Goal: Information Seeking & Learning: Learn about a topic

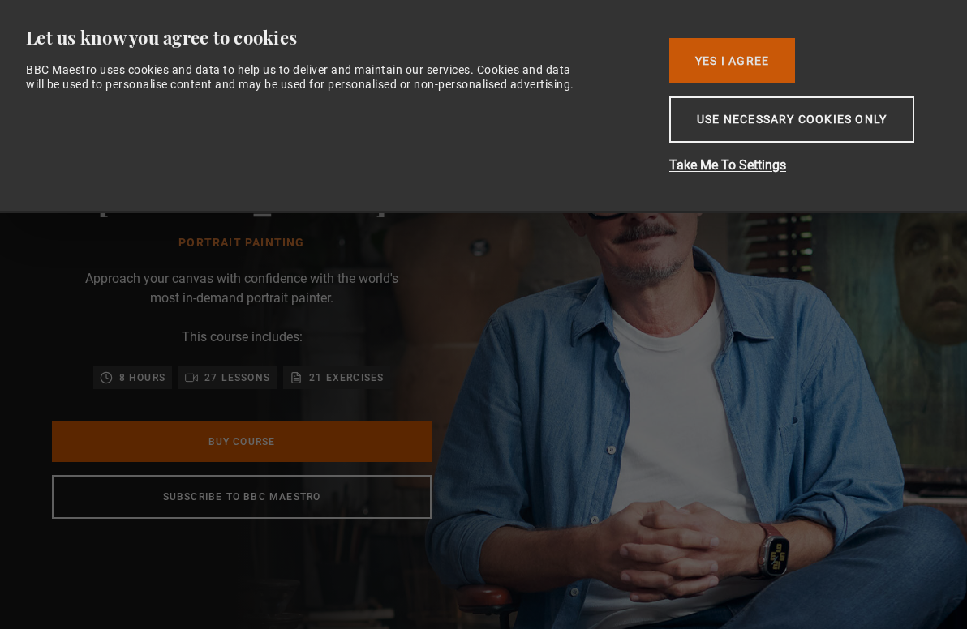
click at [744, 54] on button "Yes I Agree" at bounding box center [732, 60] width 126 height 45
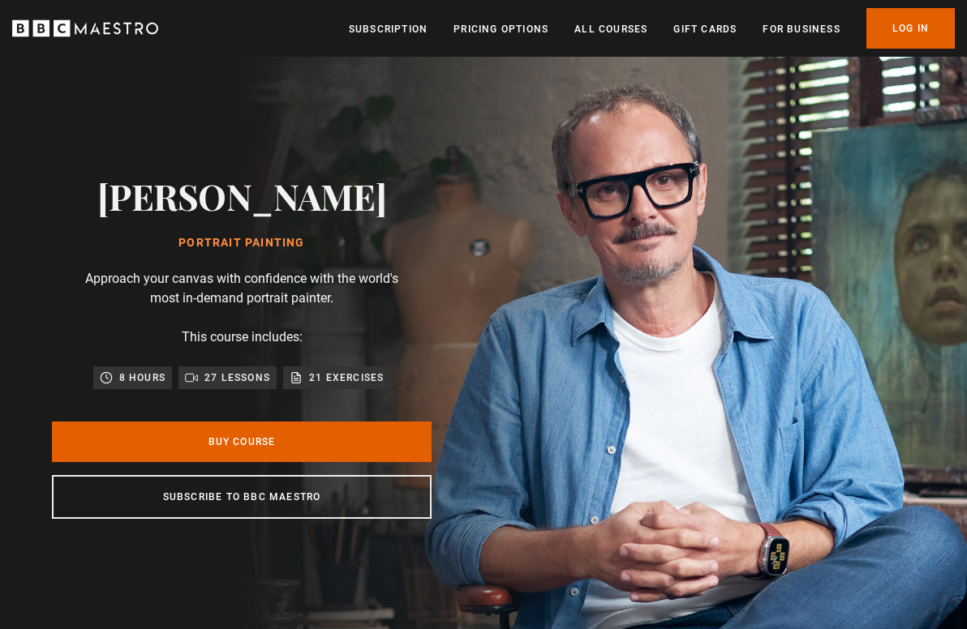
click at [116, 19] on icon "BBC Maestro" at bounding box center [85, 28] width 146 height 24
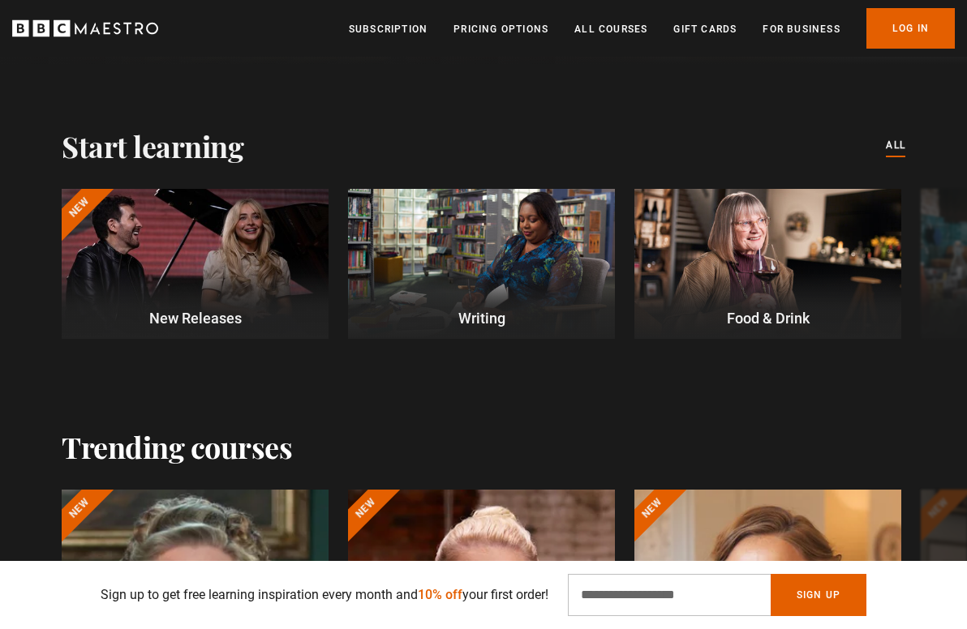
scroll to position [431, 0]
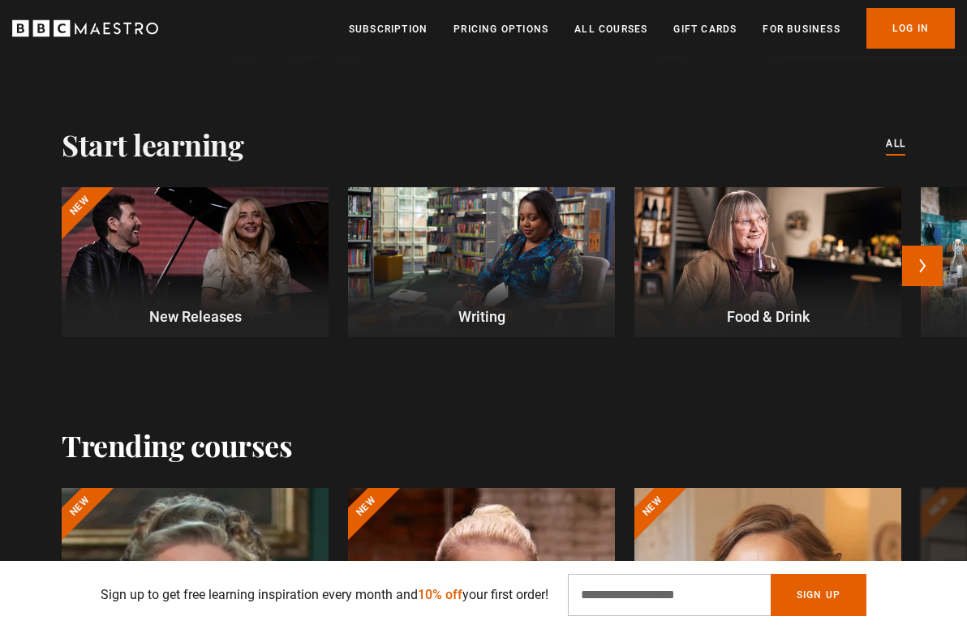
click at [257, 251] on div at bounding box center [195, 262] width 267 height 150
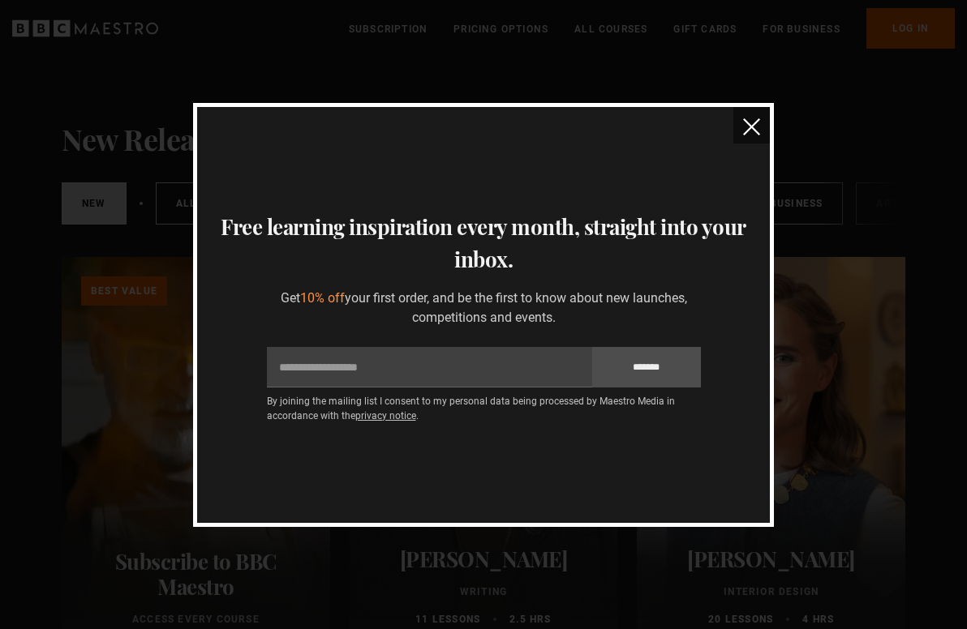
click at [750, 125] on img "close" at bounding box center [751, 126] width 17 height 17
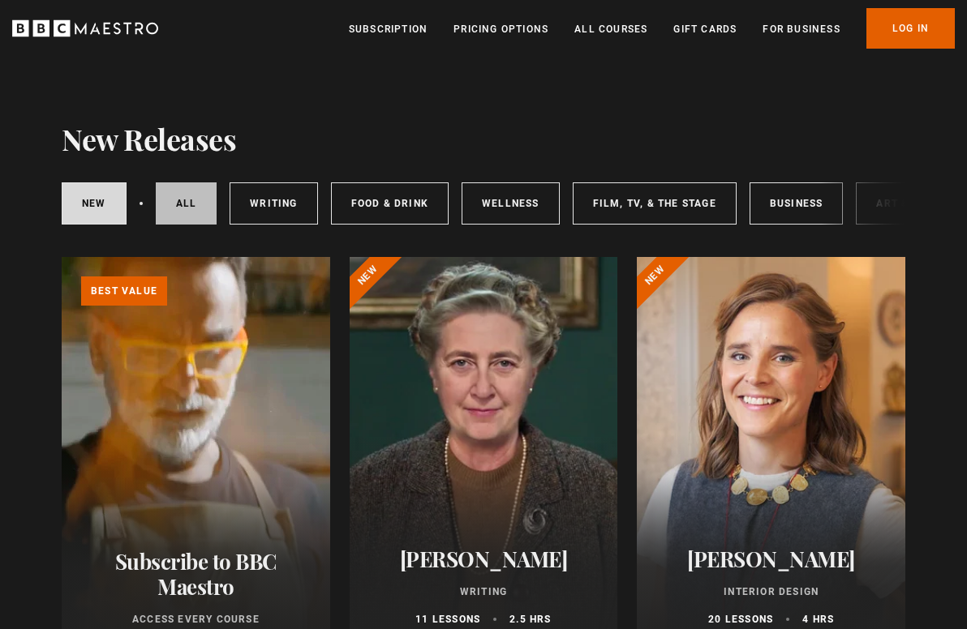
click at [194, 200] on link "All courses" at bounding box center [187, 203] width 62 height 42
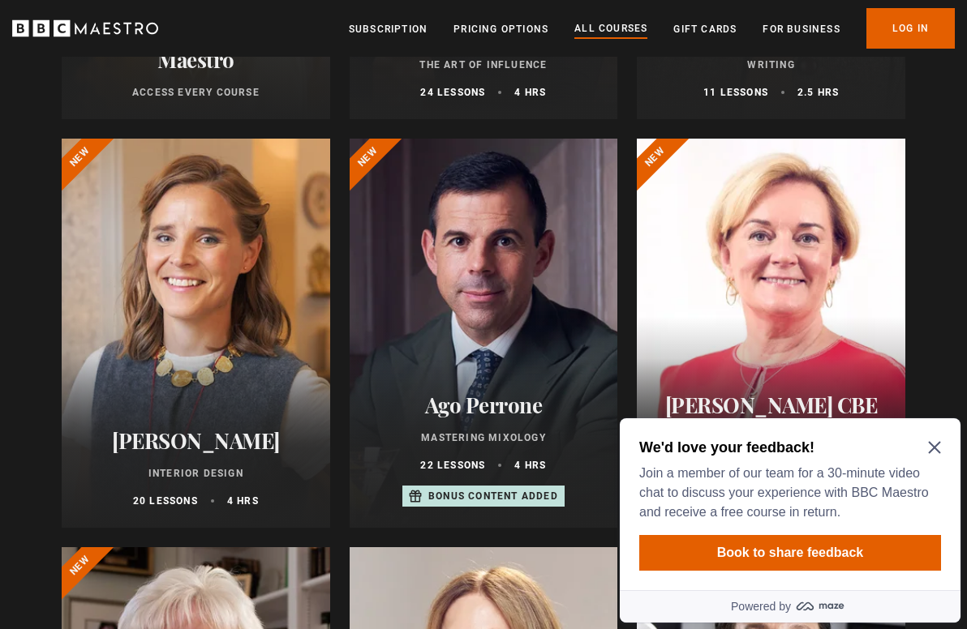
scroll to position [530, 0]
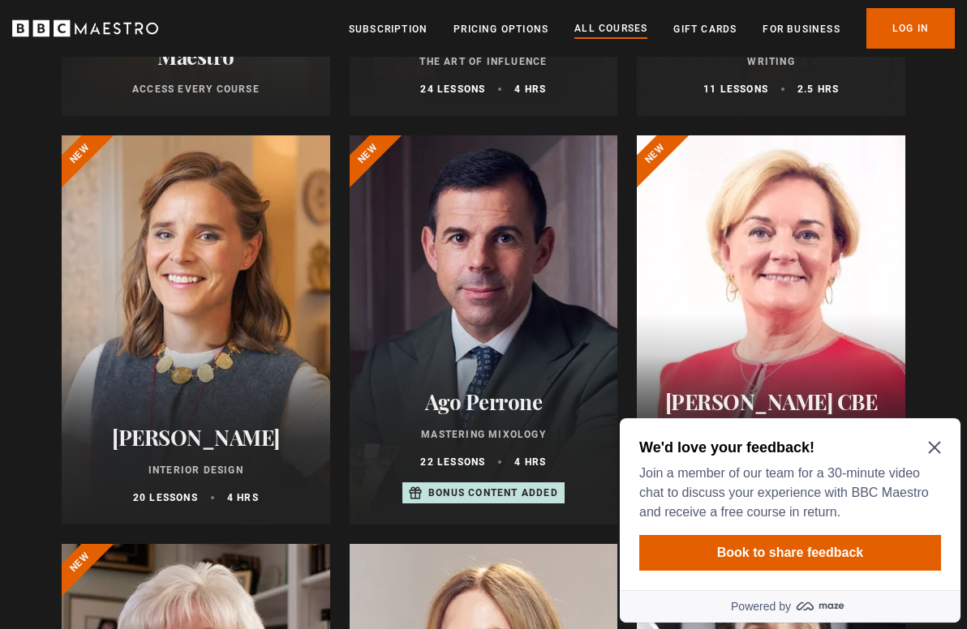
click at [936, 445] on icon "Close Maze Prompt" at bounding box center [934, 447] width 13 height 13
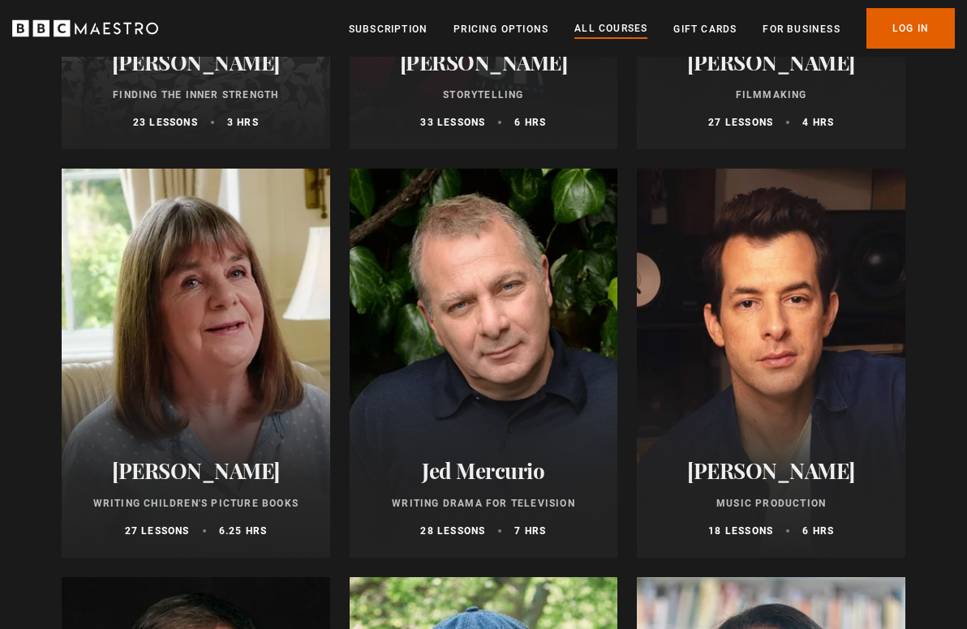
scroll to position [4589, 0]
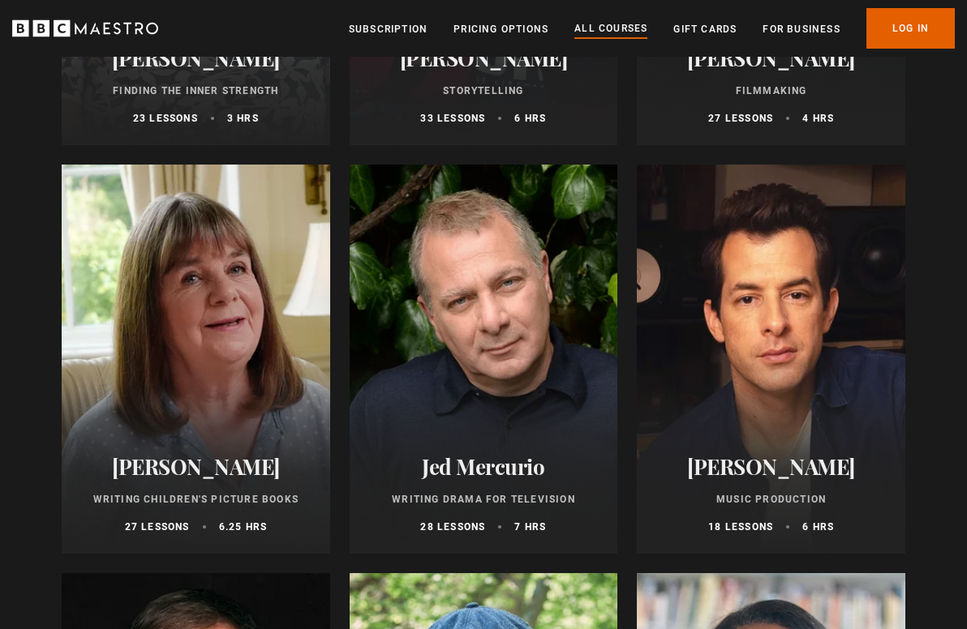
click at [897, 306] on div at bounding box center [771, 359] width 268 height 389
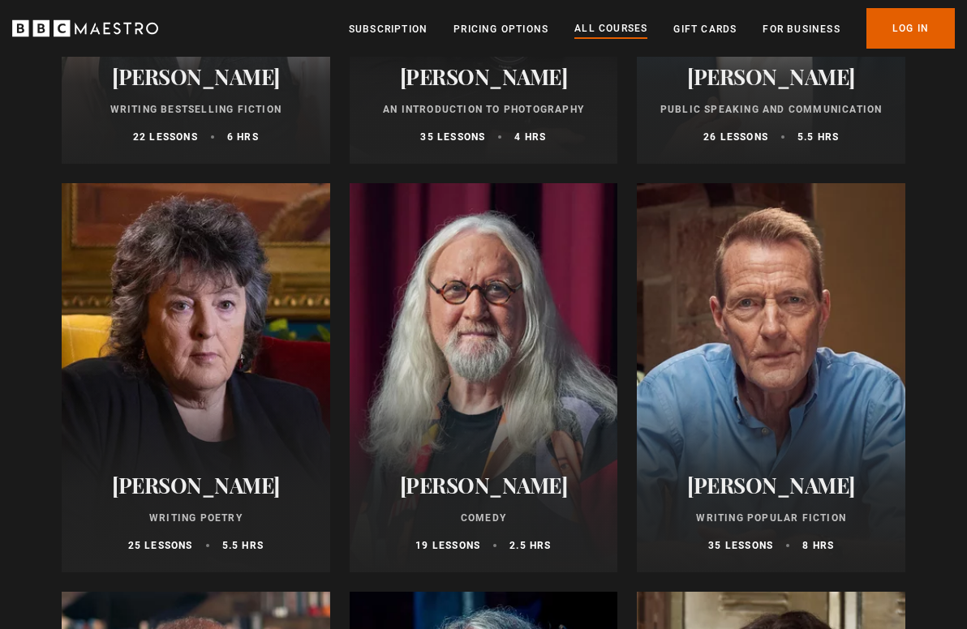
scroll to position [3783, 0]
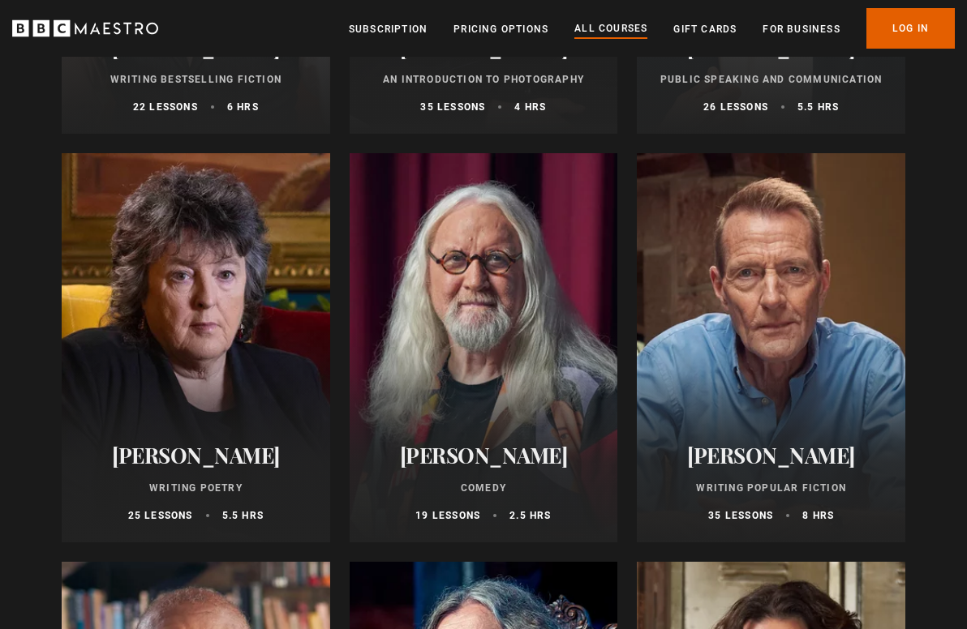
click at [546, 288] on div at bounding box center [484, 347] width 268 height 389
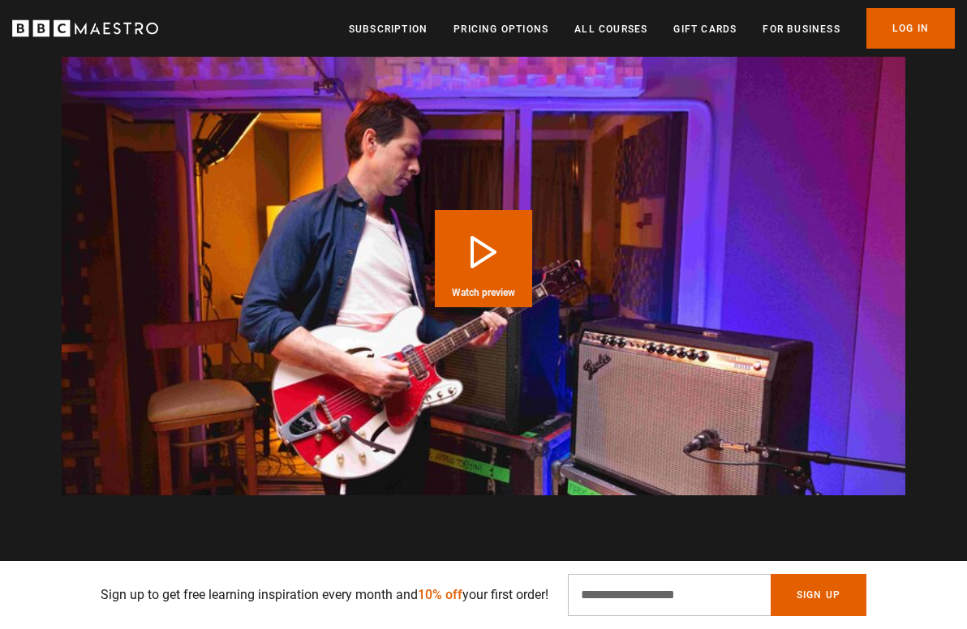
scroll to position [1573, 0]
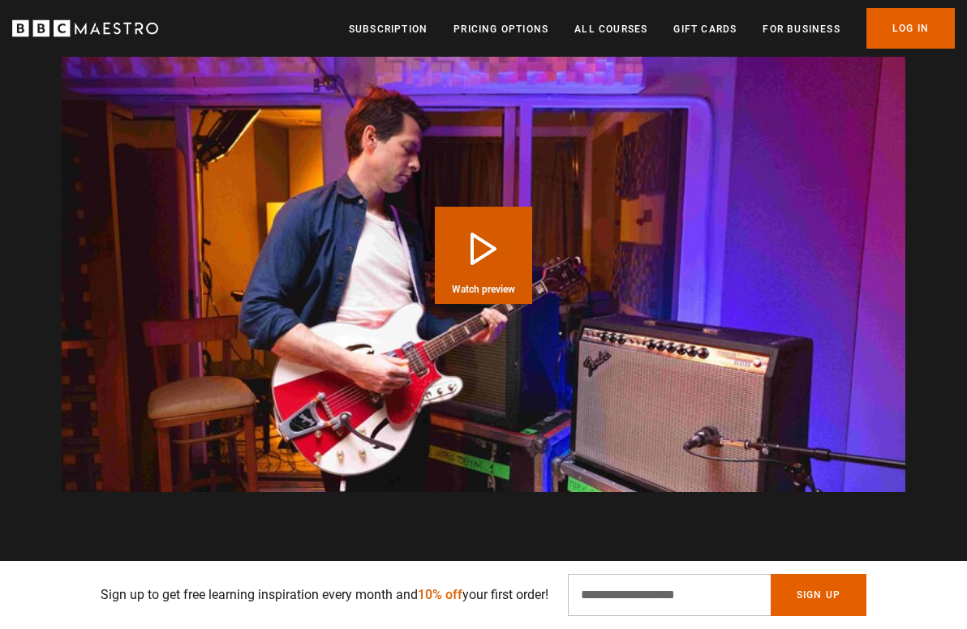
click at [477, 252] on button "Play Course overview for Music Production with Mark Ronson Watch preview" at bounding box center [483, 255] width 97 height 97
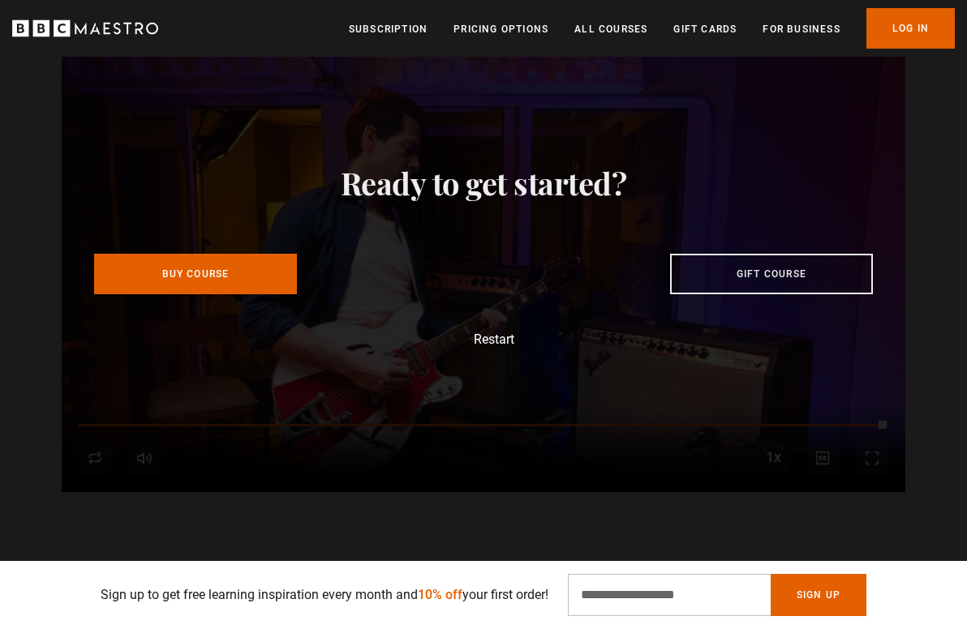
scroll to position [0, 2612]
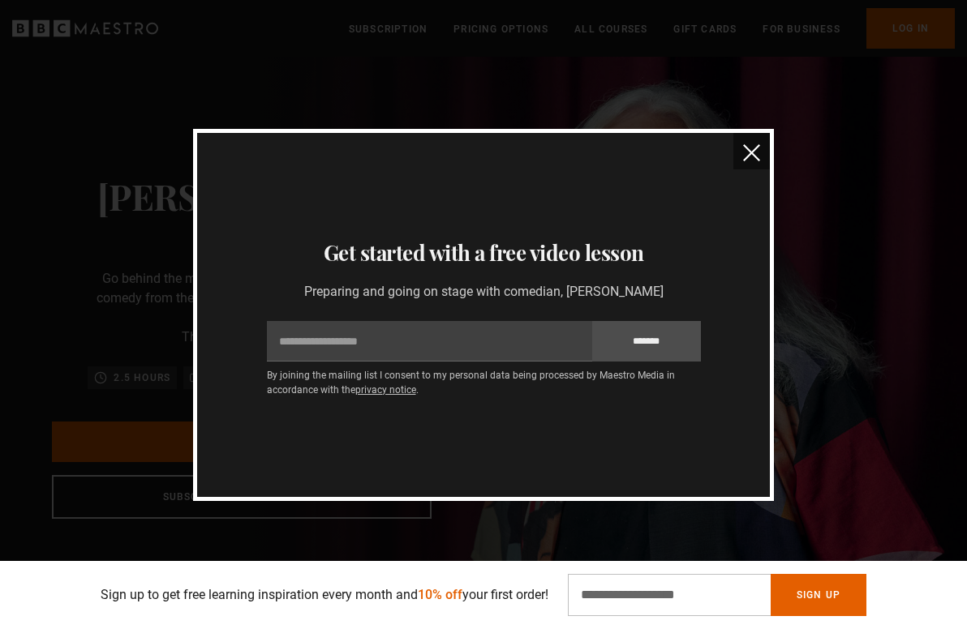
scroll to position [0, 187]
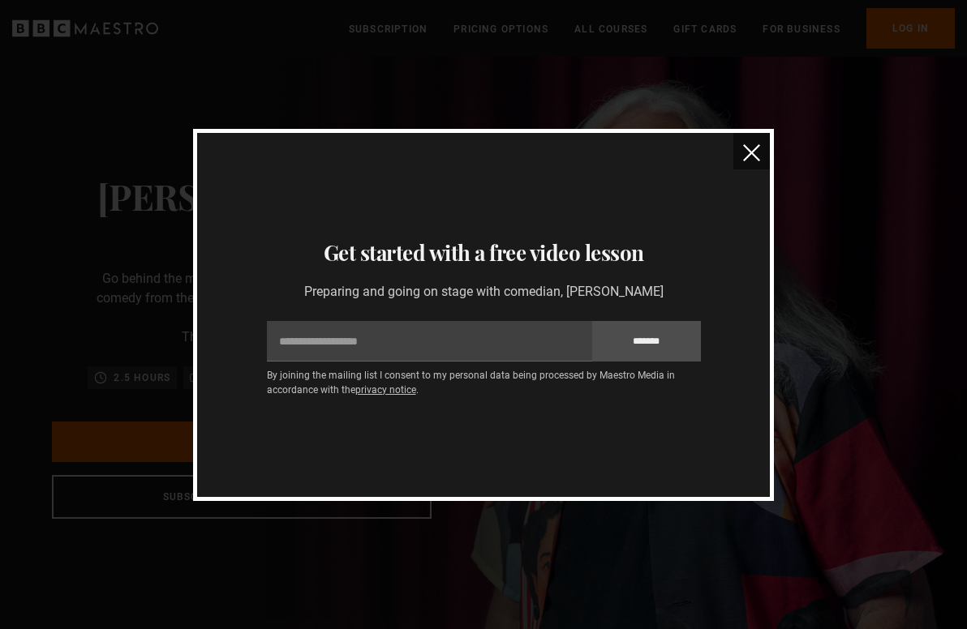
click at [750, 148] on img "close" at bounding box center [751, 152] width 17 height 17
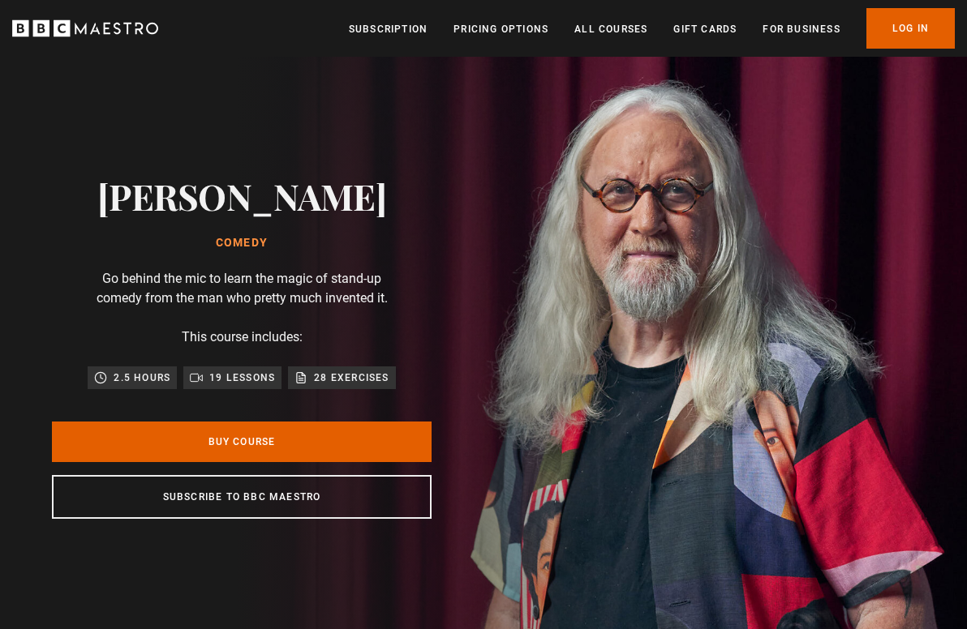
click at [122, 23] on icon "BBC Maestro" at bounding box center [85, 28] width 146 height 24
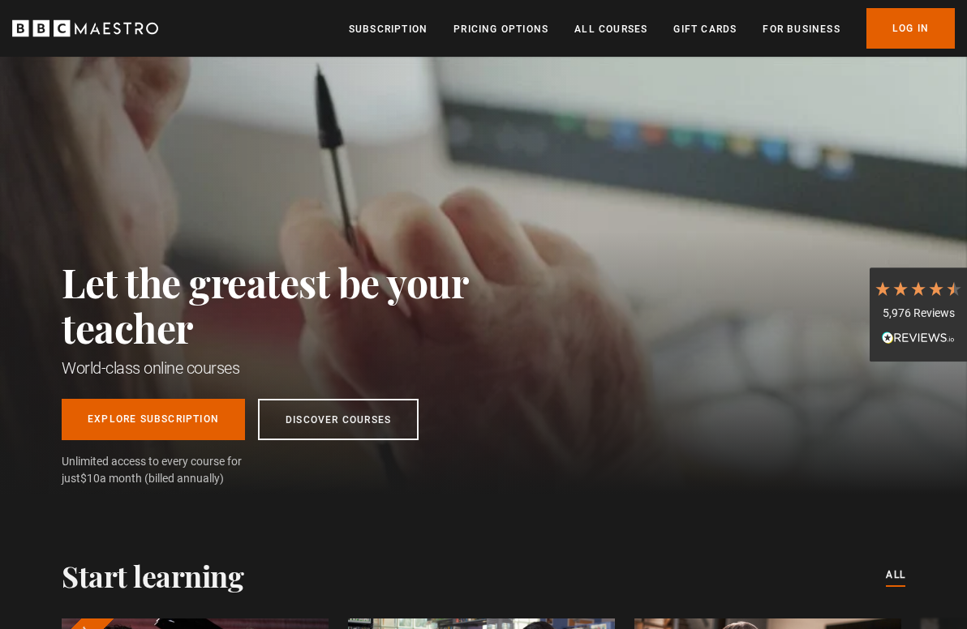
click at [111, 24] on icon "BBC Maestro" at bounding box center [85, 28] width 146 height 24
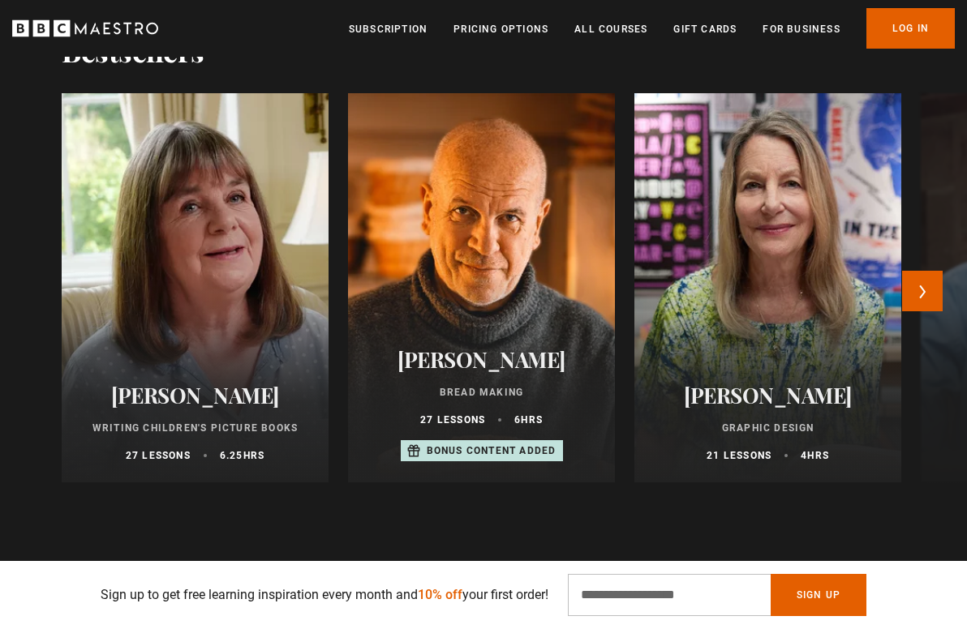
scroll to position [1731, 0]
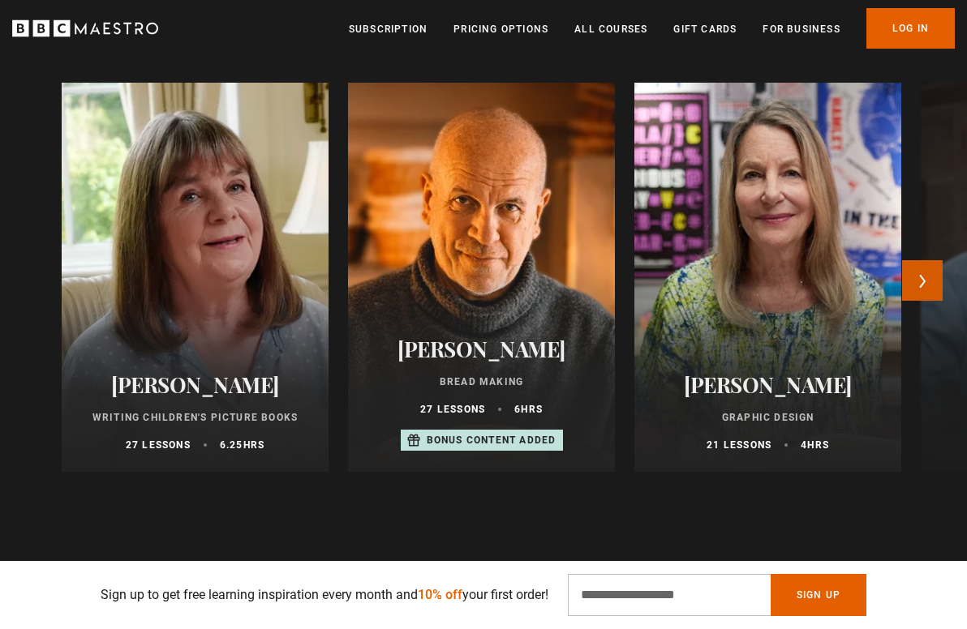
click at [921, 273] on button "Next" at bounding box center [922, 280] width 41 height 41
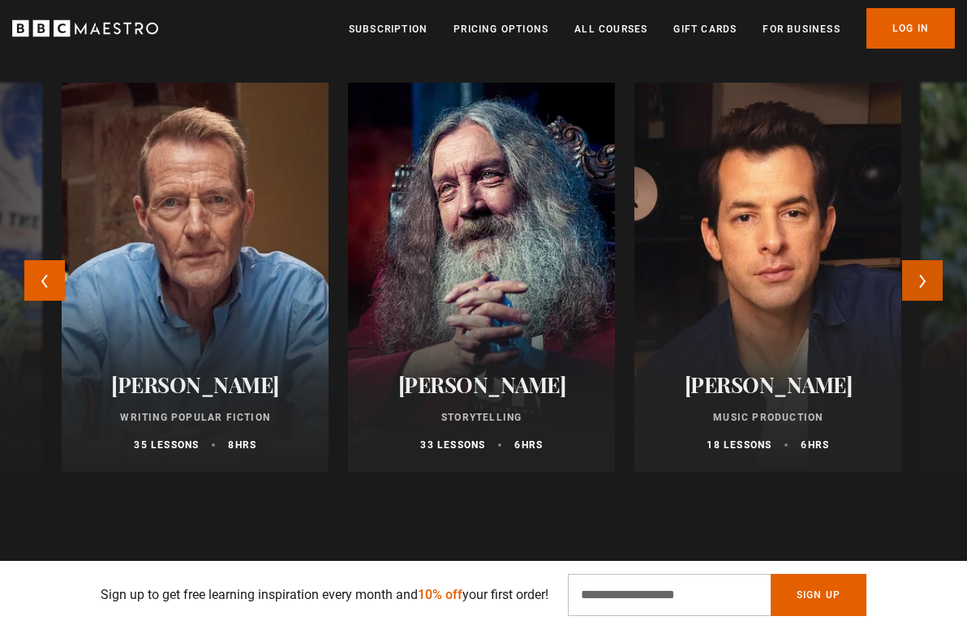
scroll to position [0, 187]
click at [921, 261] on button "Next" at bounding box center [922, 280] width 41 height 41
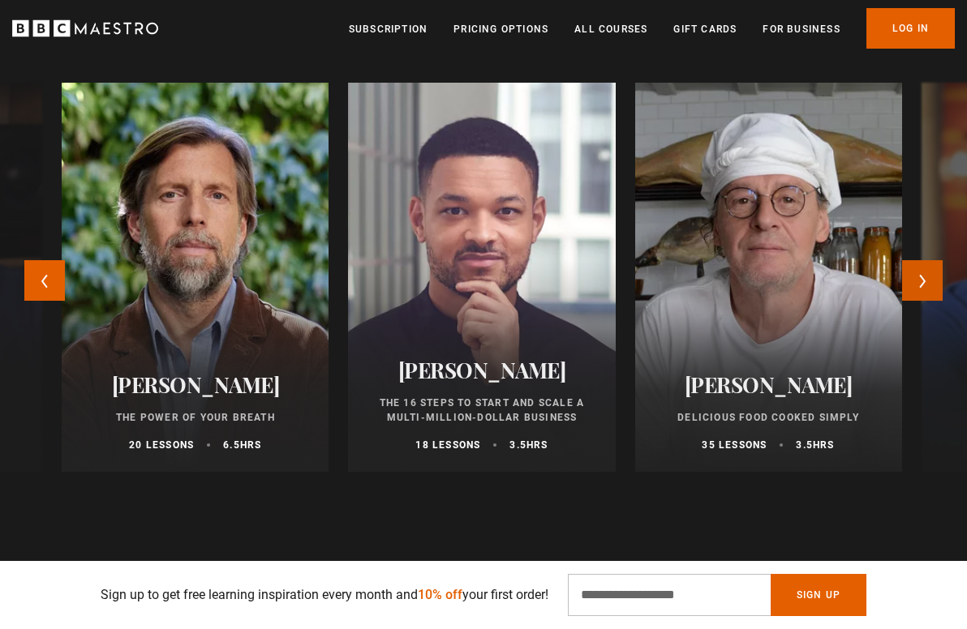
click at [921, 261] on button "Next" at bounding box center [922, 280] width 41 height 41
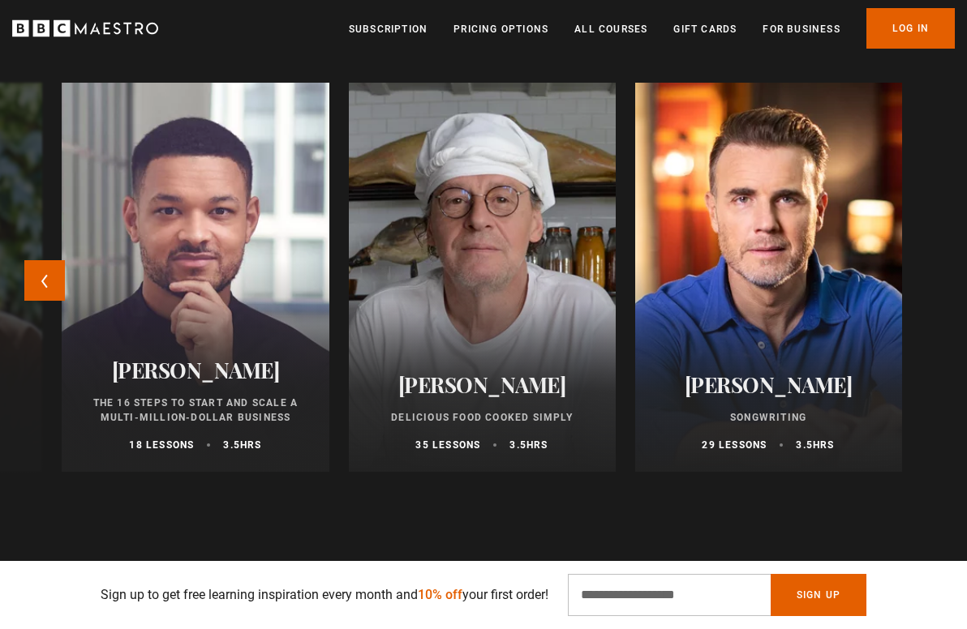
click at [921, 261] on div "Julia Donaldson Writing Children's Picture Books 27 lessons 6.25 hrs Richard Be…" at bounding box center [483, 287] width 967 height 409
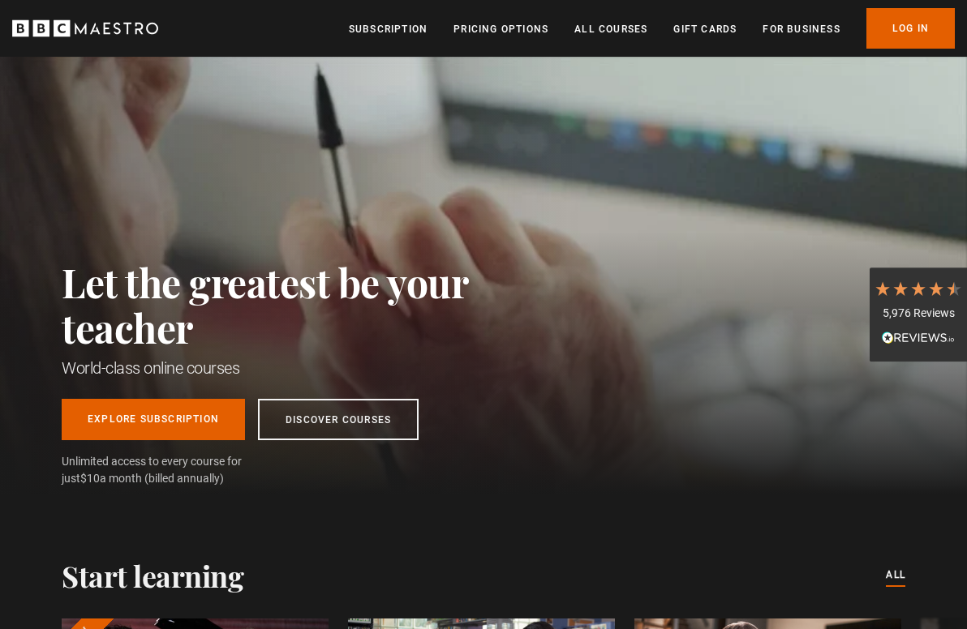
scroll to position [0, 560]
drag, startPoint x: 158, startPoint y: 26, endPoint x: 57, endPoint y: 27, distance: 101.4
click at [57, 27] on div "Menu Close Subscription Pricing Options All Courses Gift Cards For business Alr…" at bounding box center [483, 28] width 967 height 41
click at [710, 29] on link "Gift Cards" at bounding box center [704, 29] width 63 height 16
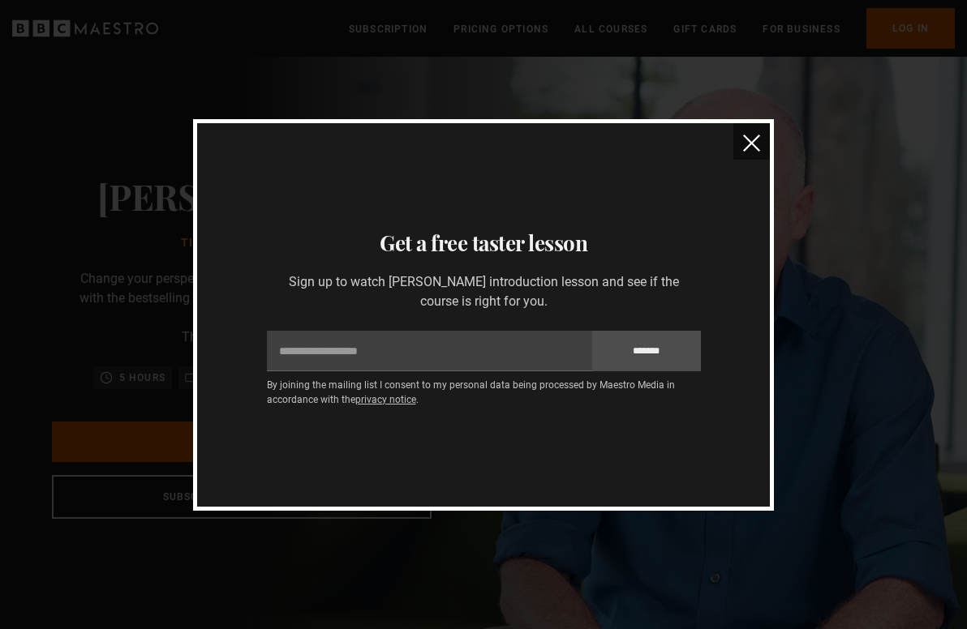
click at [750, 135] on img "close" at bounding box center [751, 143] width 17 height 17
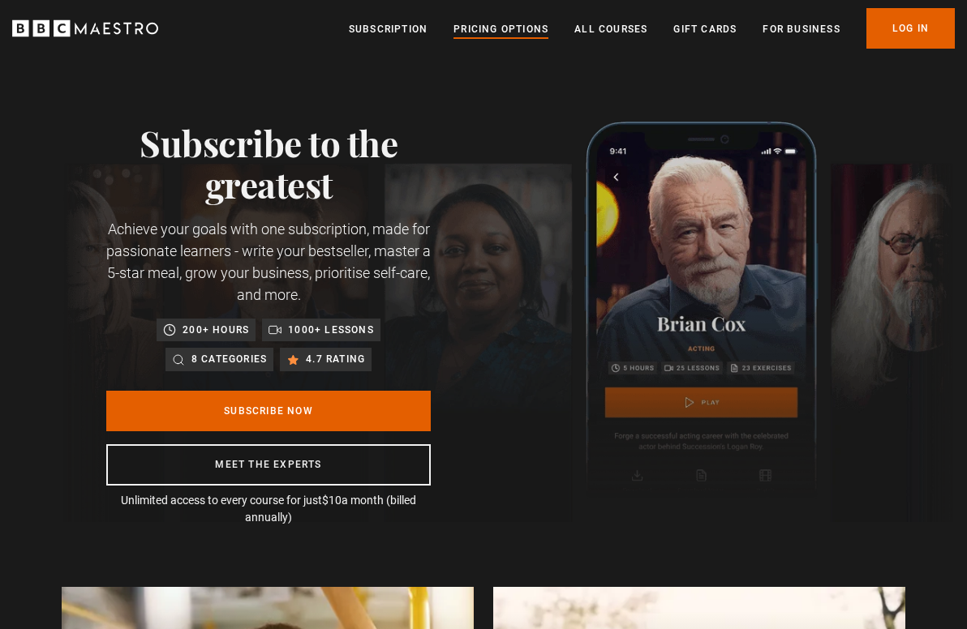
click at [488, 30] on link "Pricing Options" at bounding box center [500, 29] width 95 height 16
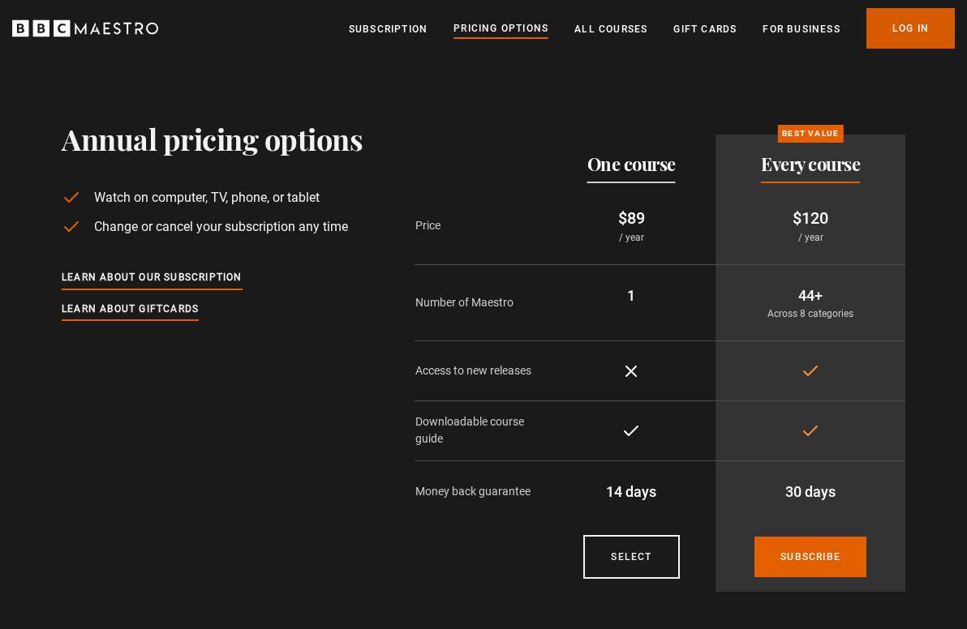
click at [908, 24] on link "Log In" at bounding box center [910, 28] width 88 height 41
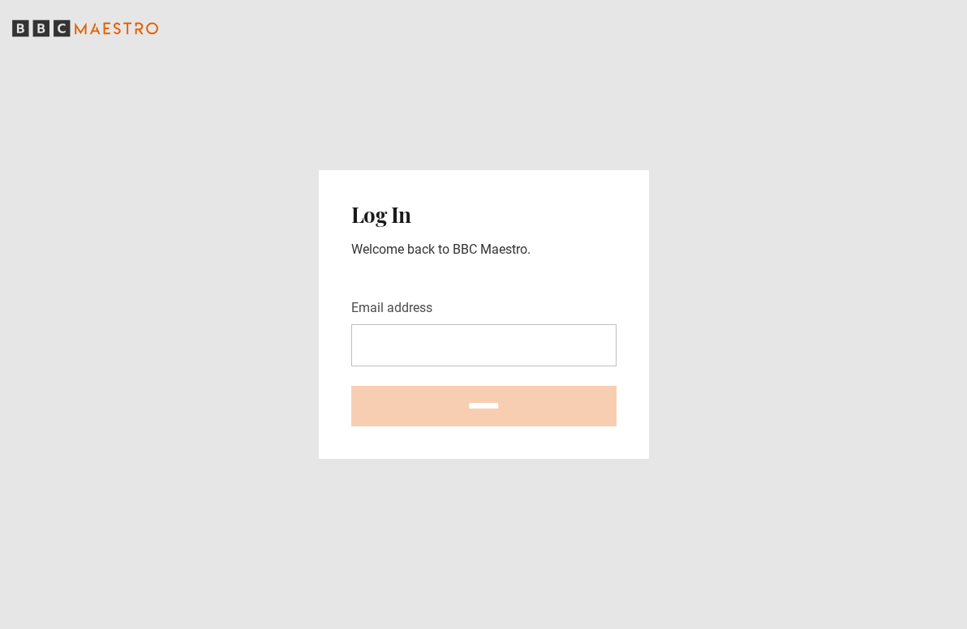
click at [499, 337] on input "Email address" at bounding box center [483, 345] width 265 height 42
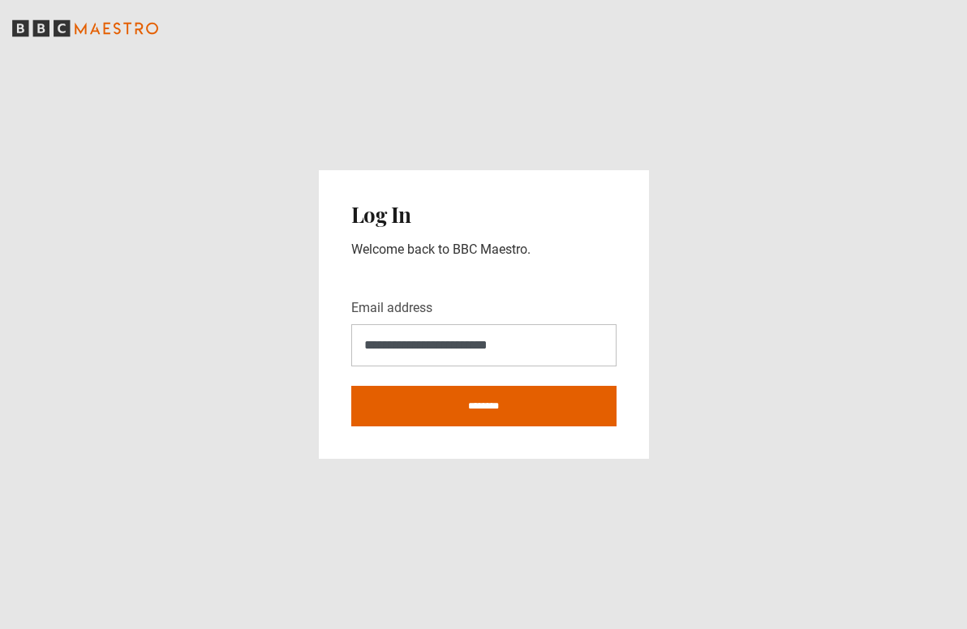
type input "**********"
click at [483, 406] on input "********" at bounding box center [483, 406] width 265 height 41
type input "**********"
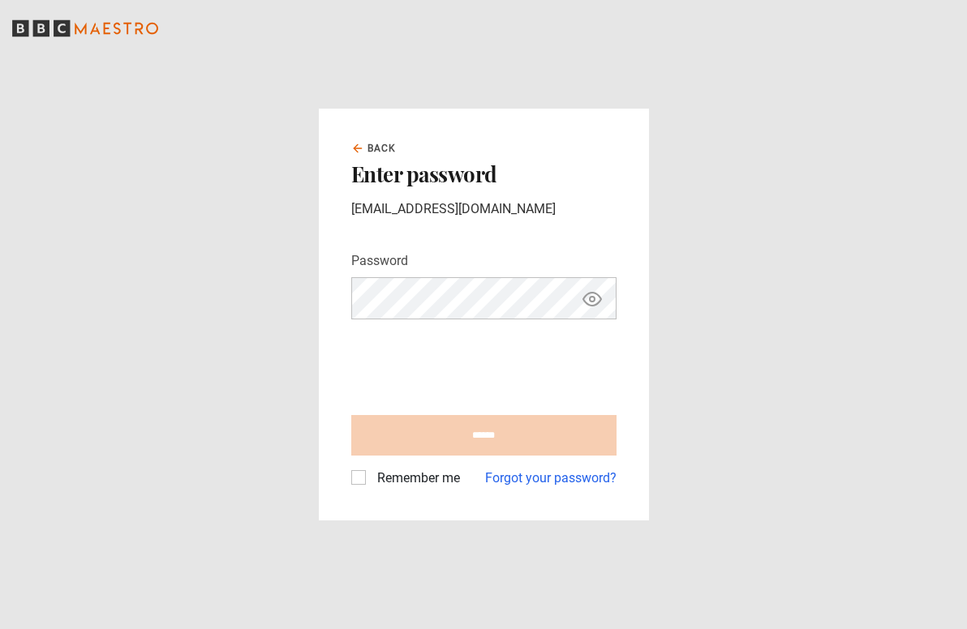
click at [593, 298] on icon "Show password" at bounding box center [592, 299] width 5 height 5
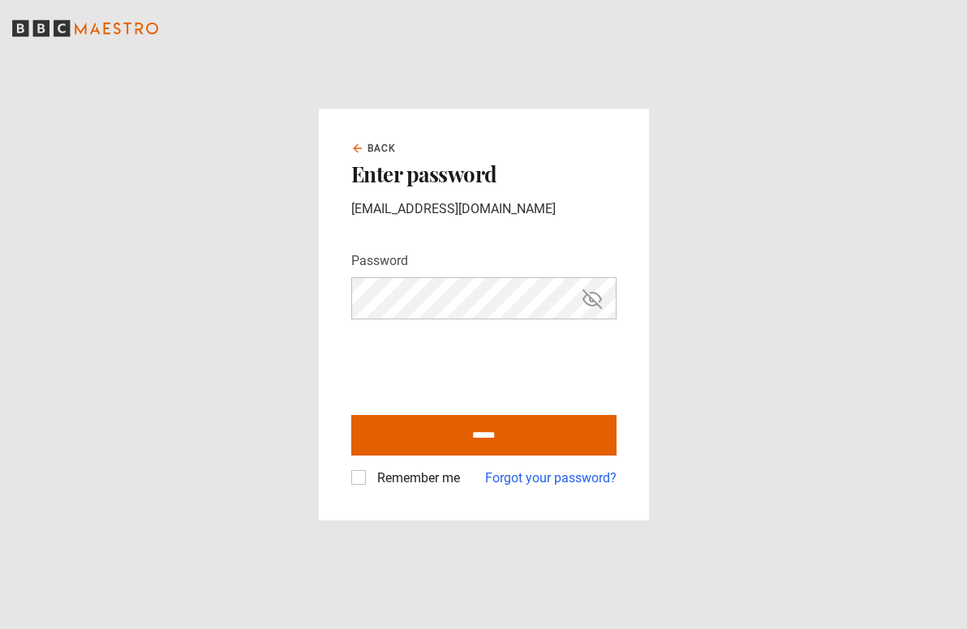
click at [371, 480] on label "Remember me" at bounding box center [415, 478] width 89 height 19
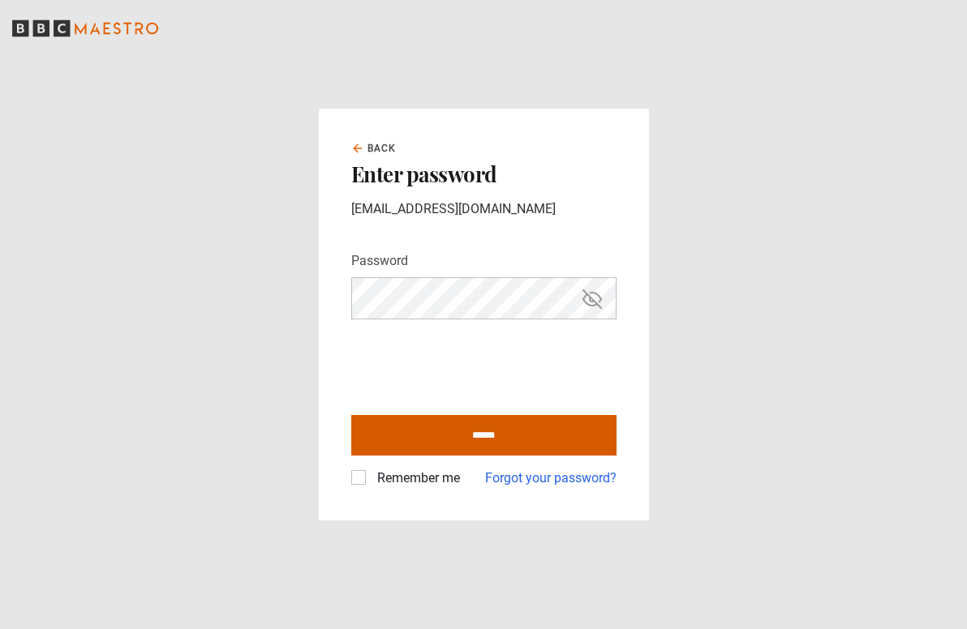
click at [440, 436] on input "******" at bounding box center [483, 435] width 265 height 41
type input "**********"
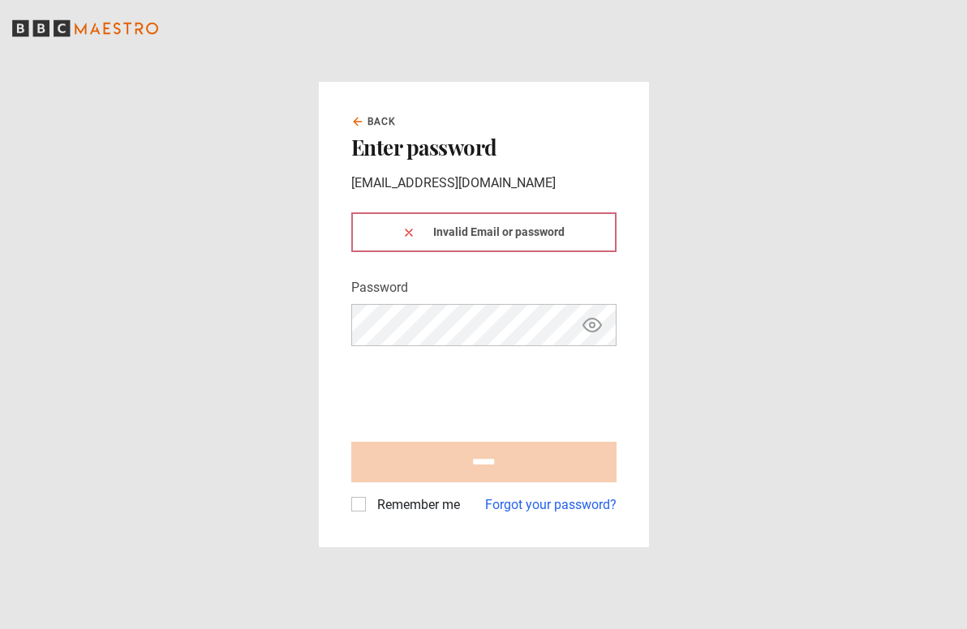
click at [752, 281] on main "Back Enter password [EMAIL_ADDRESS][DOMAIN_NAME] Invalid Email or password Pass…" at bounding box center [483, 314] width 967 height 629
click at [374, 117] on span "Back" at bounding box center [381, 121] width 29 height 15
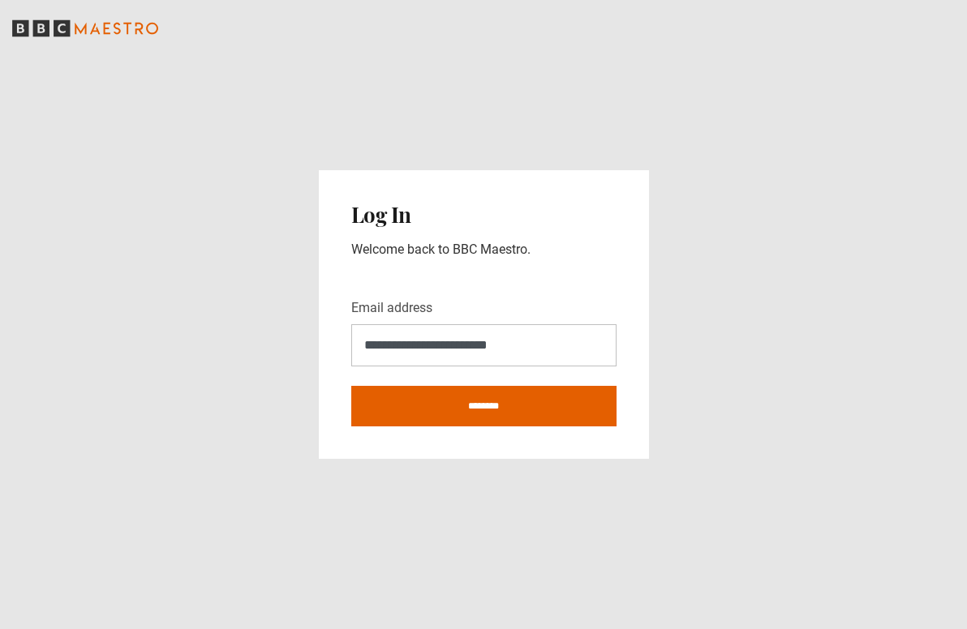
click at [271, 354] on main "**********" at bounding box center [483, 314] width 967 height 629
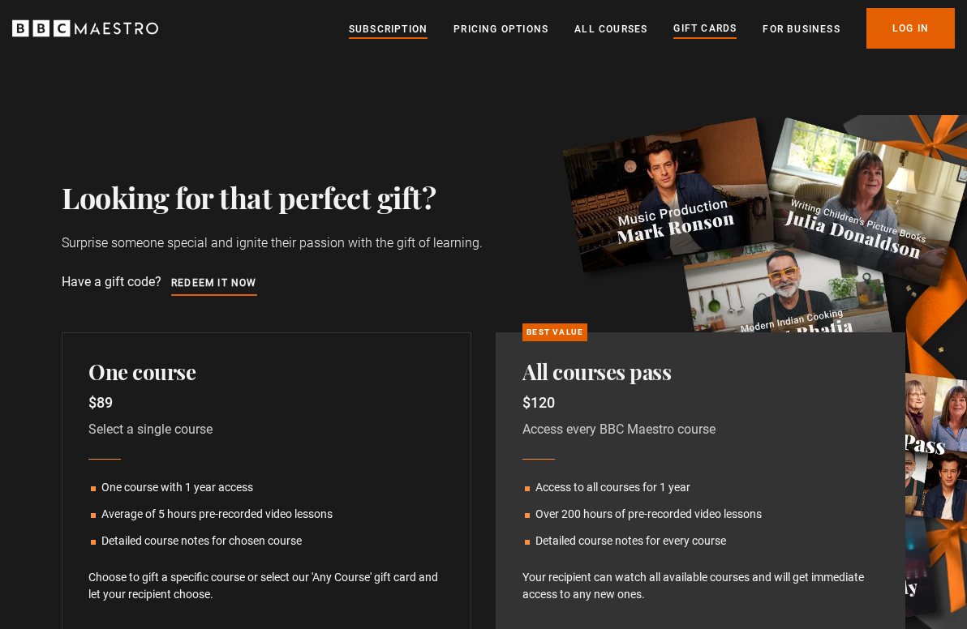
click at [396, 29] on link "Subscription" at bounding box center [388, 29] width 79 height 16
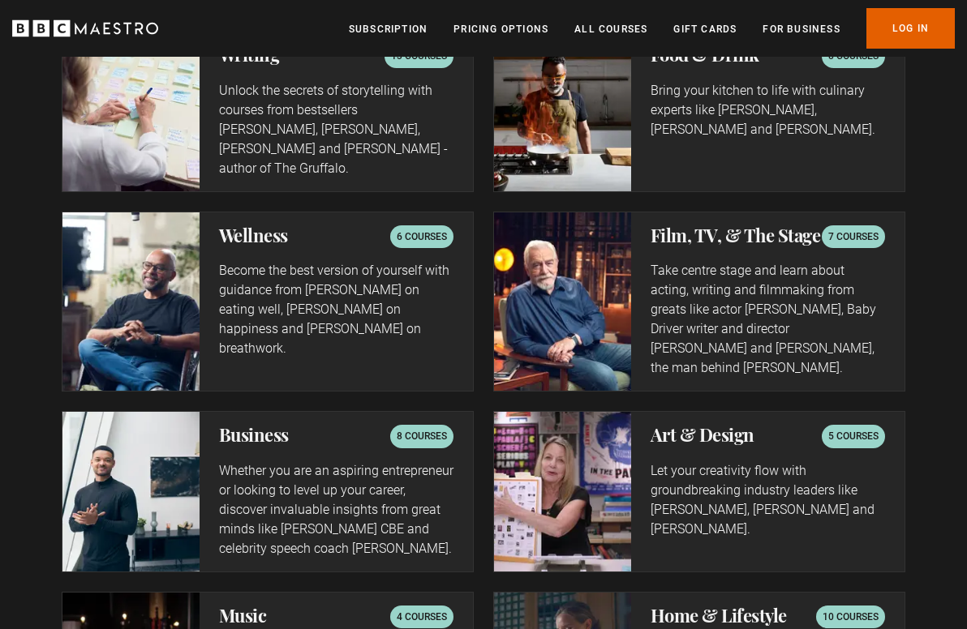
scroll to position [3390, 0]
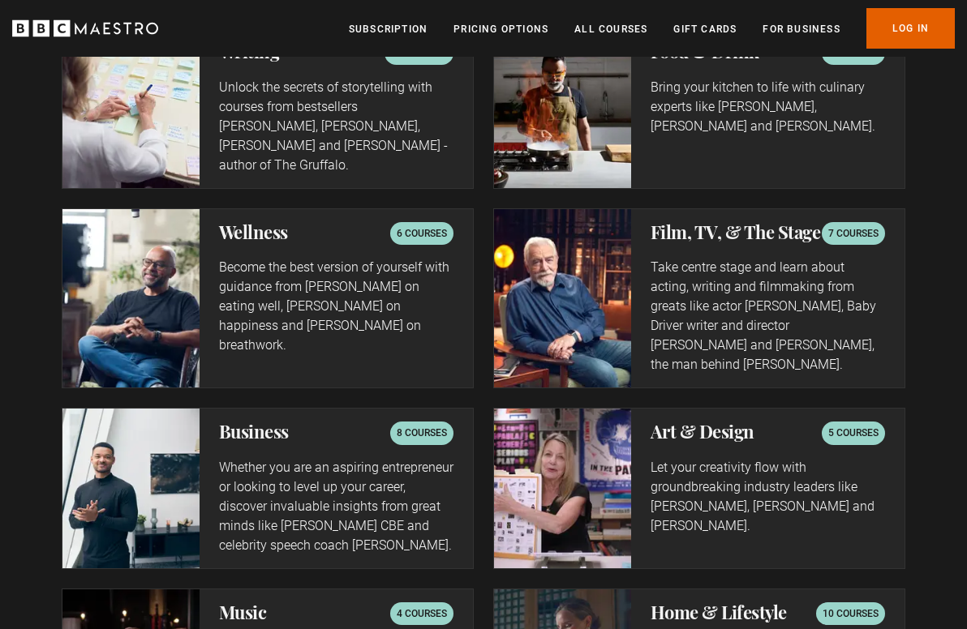
click at [322, 222] on div "Wellness 6 courses" at bounding box center [336, 233] width 234 height 23
click at [169, 258] on img at bounding box center [130, 298] width 137 height 178
click at [385, 222] on div "Wellness 6 courses" at bounding box center [336, 233] width 234 height 23
click at [444, 225] on p "6 courses" at bounding box center [422, 233] width 50 height 16
click at [421, 225] on p "6 courses" at bounding box center [422, 233] width 50 height 16
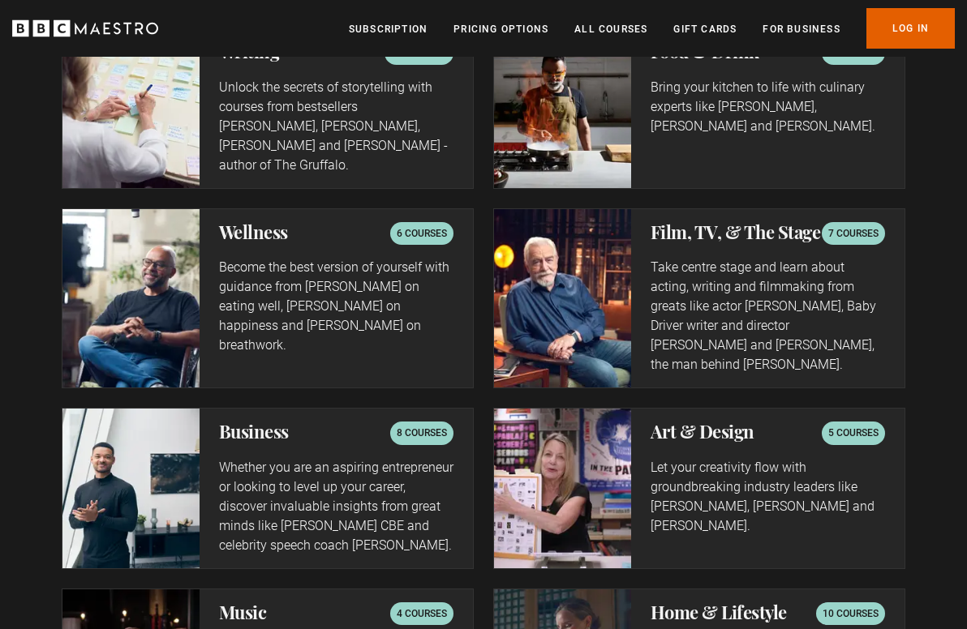
click at [315, 258] on p "Become the best version of yourself with guidance from Professor Tim Spector on…" at bounding box center [336, 306] width 234 height 97
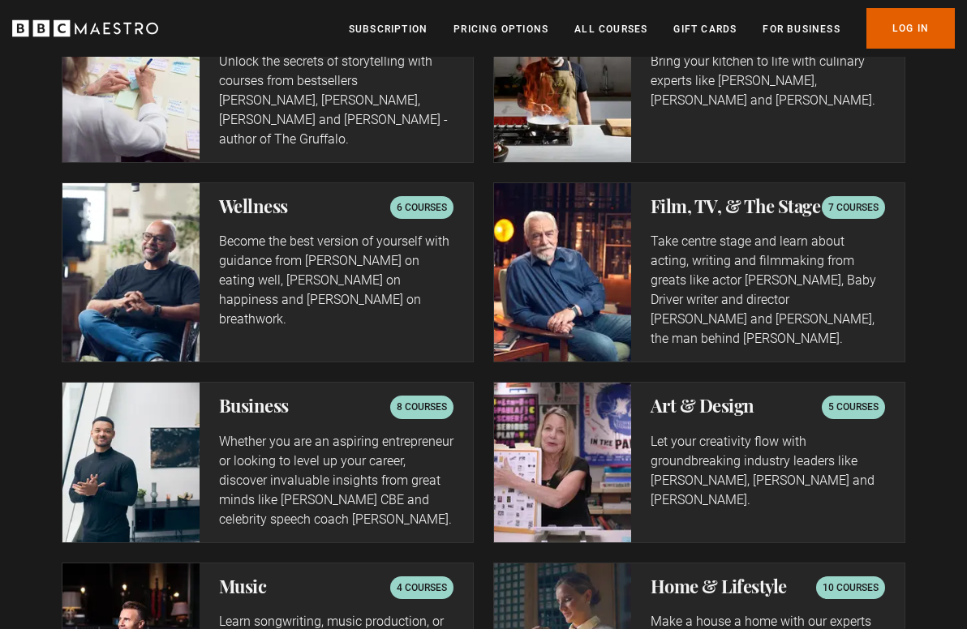
scroll to position [3418, 0]
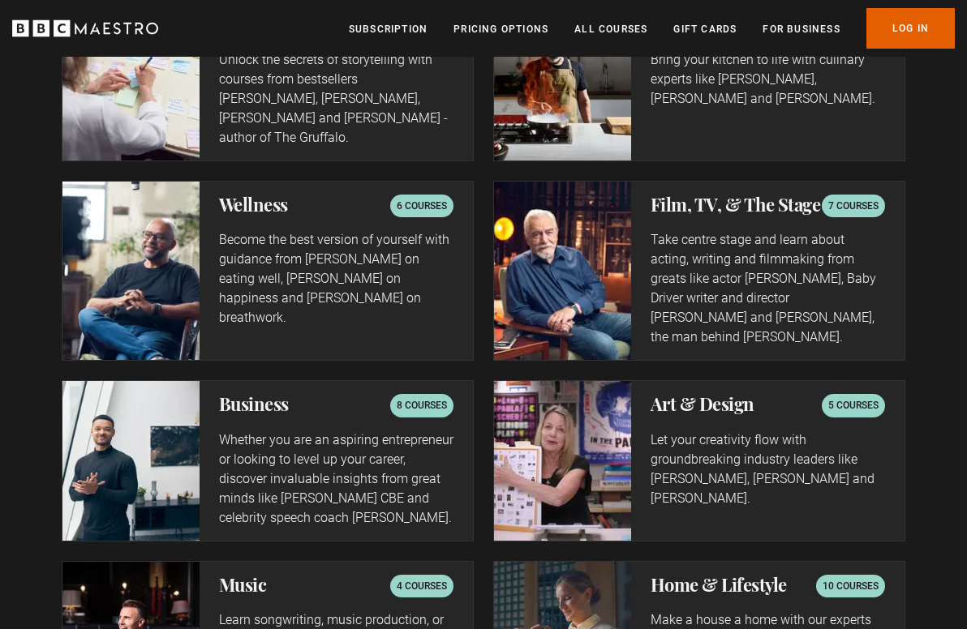
click at [851, 198] on p "7 courses" at bounding box center [853, 206] width 50 height 16
click at [681, 182] on div "Film, TV, & The Stage 7 courses Take centre stage and learn about acting, writi…" at bounding box center [767, 271] width 273 height 178
click at [536, 182] on img at bounding box center [562, 271] width 137 height 178
click at [659, 242] on p "Take centre stage and learn about acting, writing and filmmaking from greats li…" at bounding box center [767, 288] width 234 height 117
click at [543, 235] on img at bounding box center [562, 271] width 137 height 178
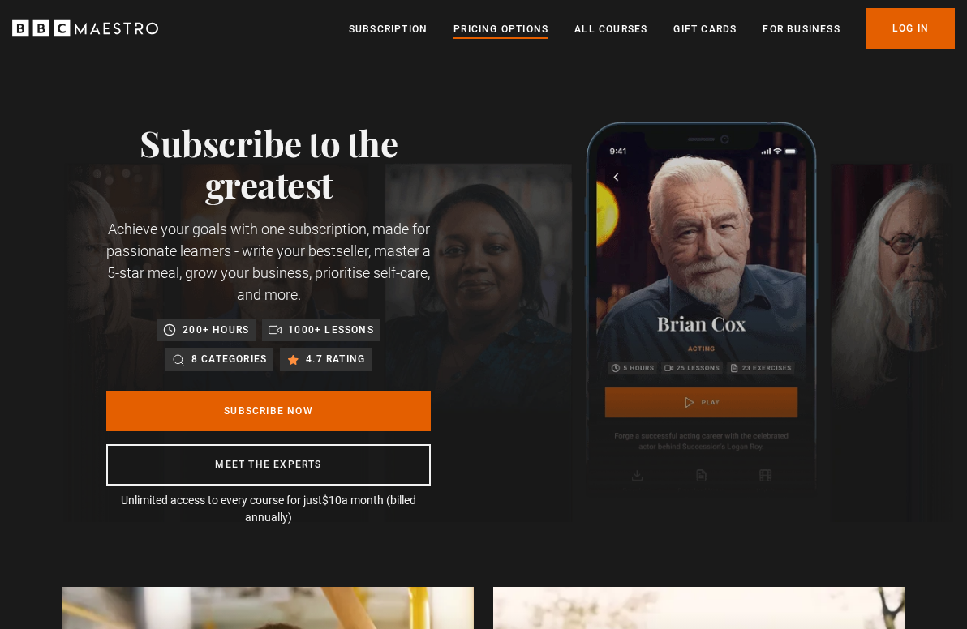
scroll to position [0, 0]
click at [511, 27] on link "Pricing Options" at bounding box center [500, 29] width 95 height 16
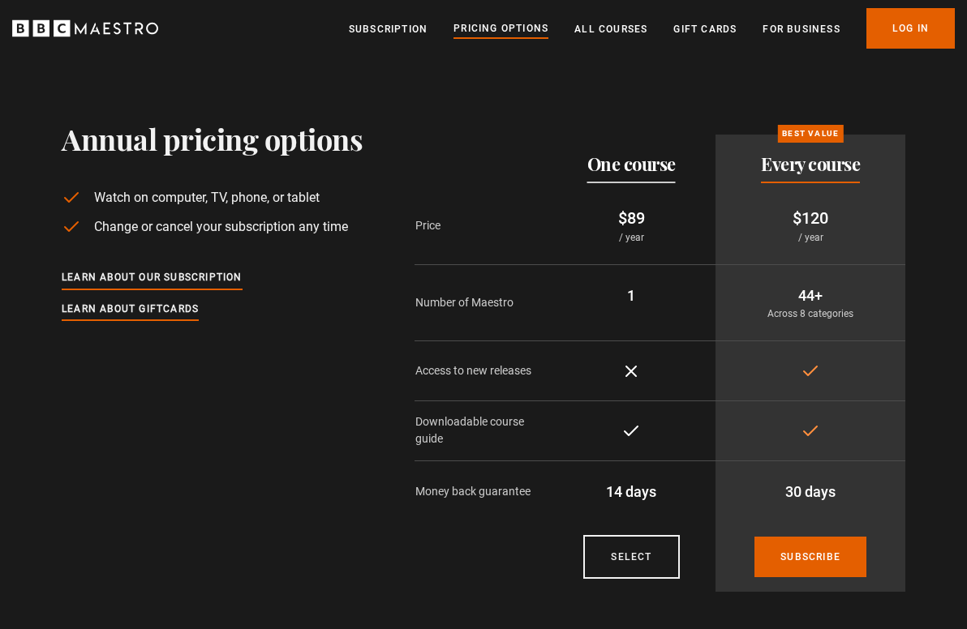
click at [910, 99] on section "Annual pricing options Watch on computer, TV, phone, or tablet Change or cancel…" at bounding box center [483, 331] width 967 height 548
click at [622, 25] on link "All Courses" at bounding box center [610, 29] width 73 height 16
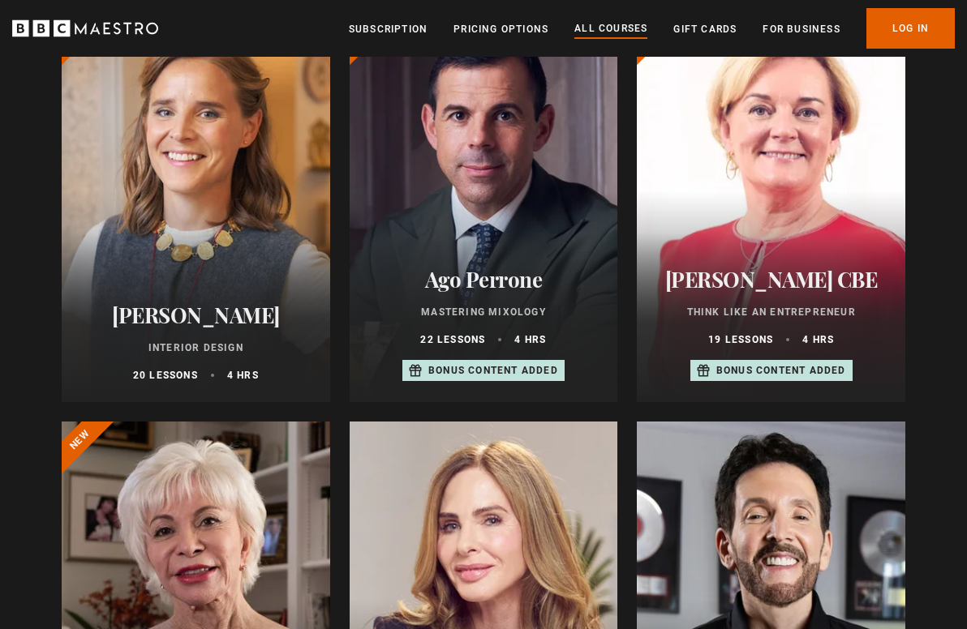
scroll to position [650, 0]
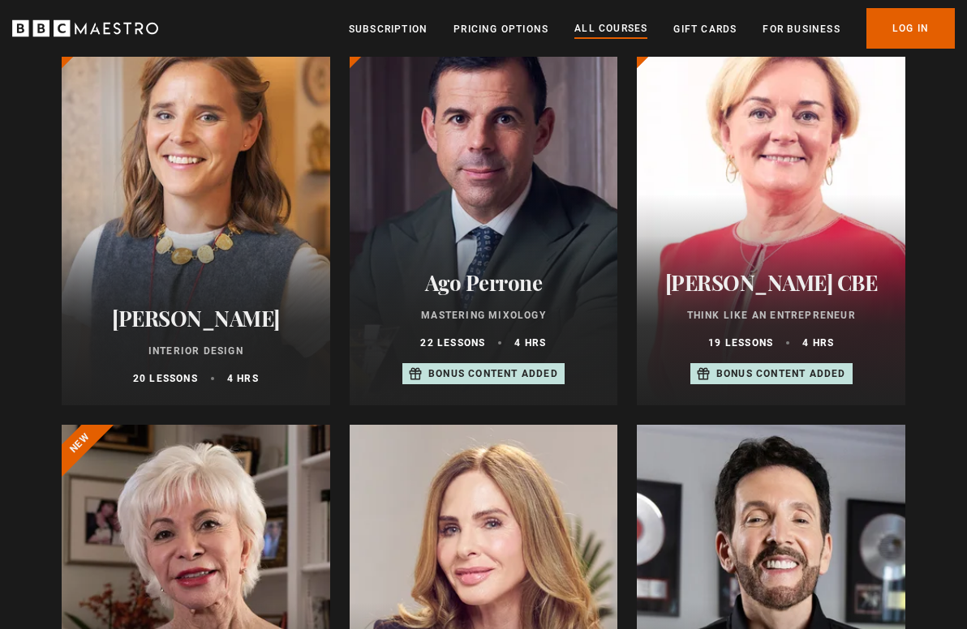
click at [498, 234] on div at bounding box center [484, 210] width 268 height 389
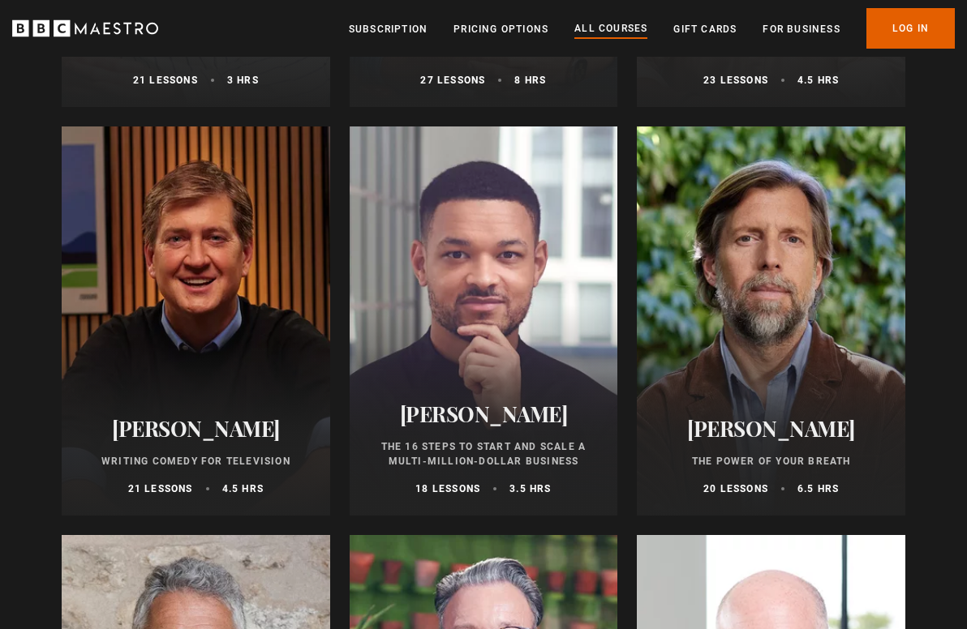
scroll to position [1766, 0]
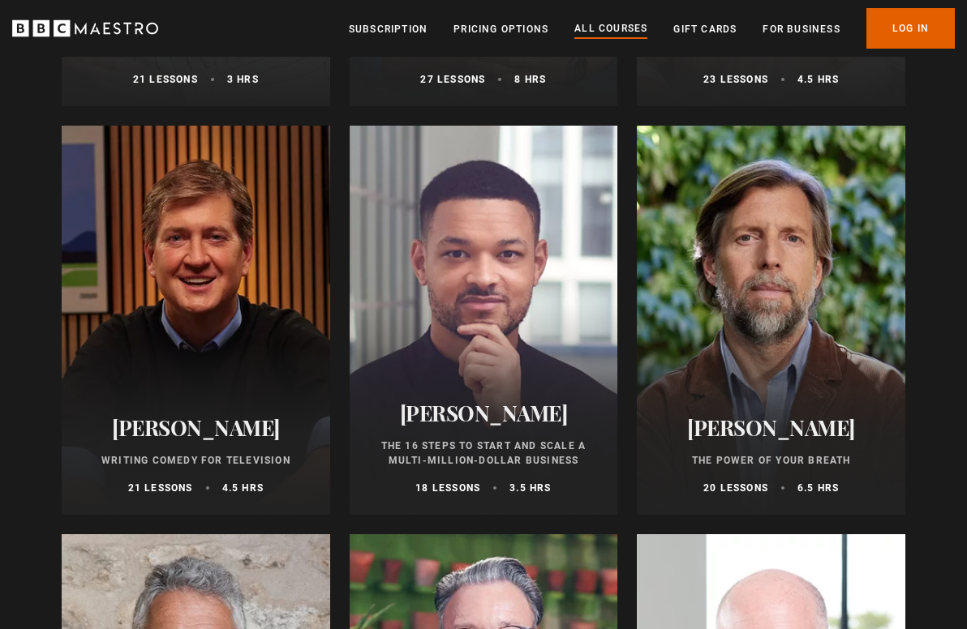
click at [867, 401] on div "James Nestor The Power of Your Breath 20 lessons 6.5 hrs" at bounding box center [771, 455] width 268 height 119
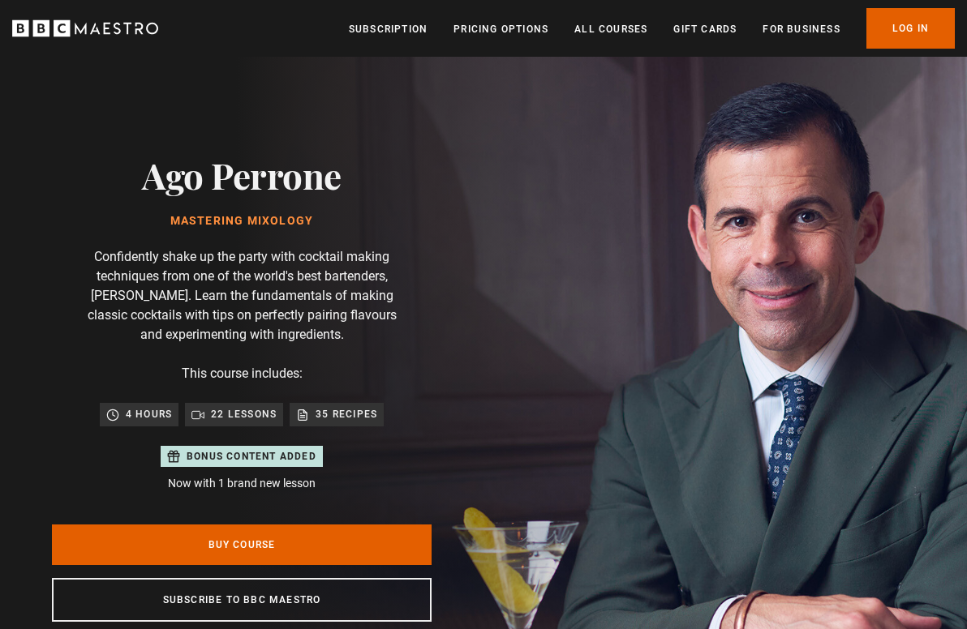
scroll to position [0, 187]
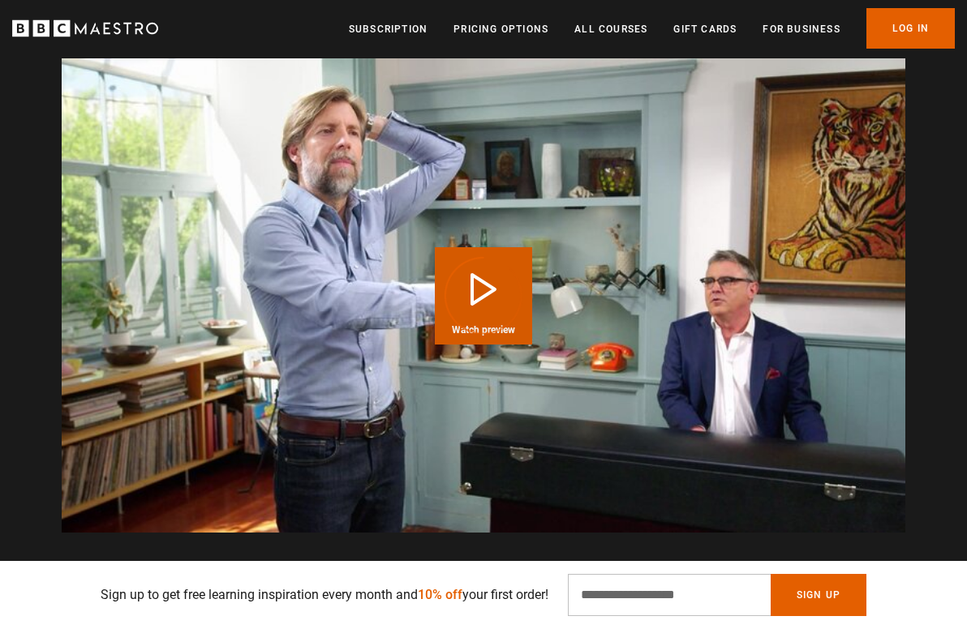
scroll to position [0, 187]
click at [479, 287] on div "Video Player is loading." at bounding box center [483, 295] width 81 height 81
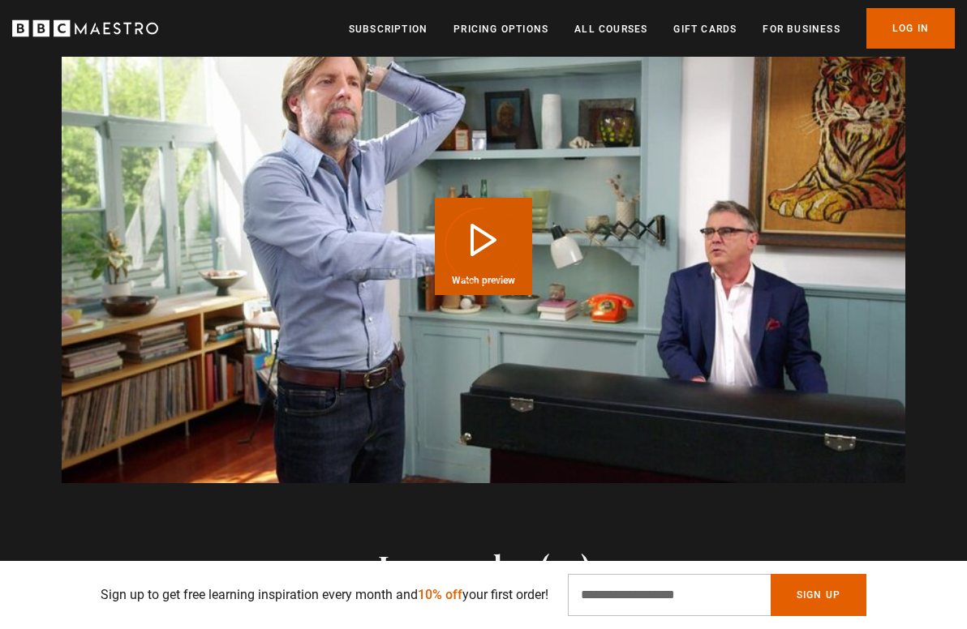
scroll to position [1693, 0]
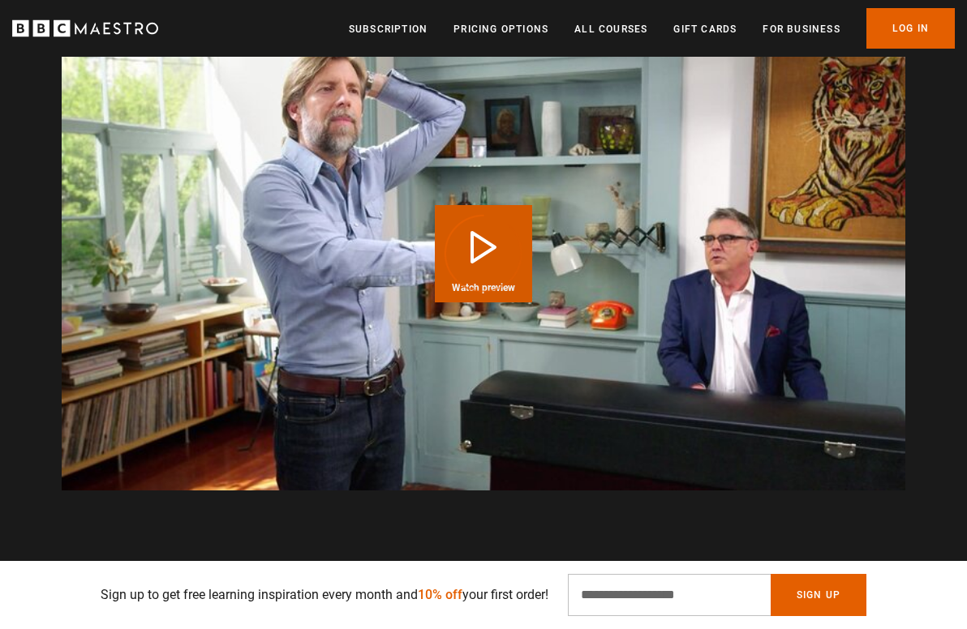
click at [482, 247] on div "Video Player is loading." at bounding box center [483, 253] width 81 height 81
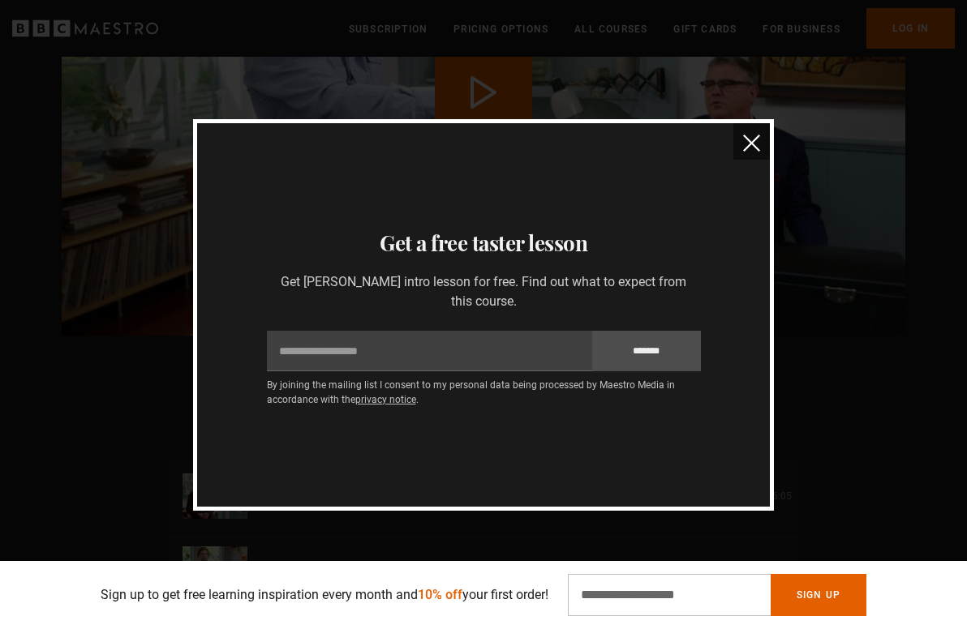
scroll to position [1847, 0]
click at [749, 140] on img "close" at bounding box center [751, 143] width 17 height 17
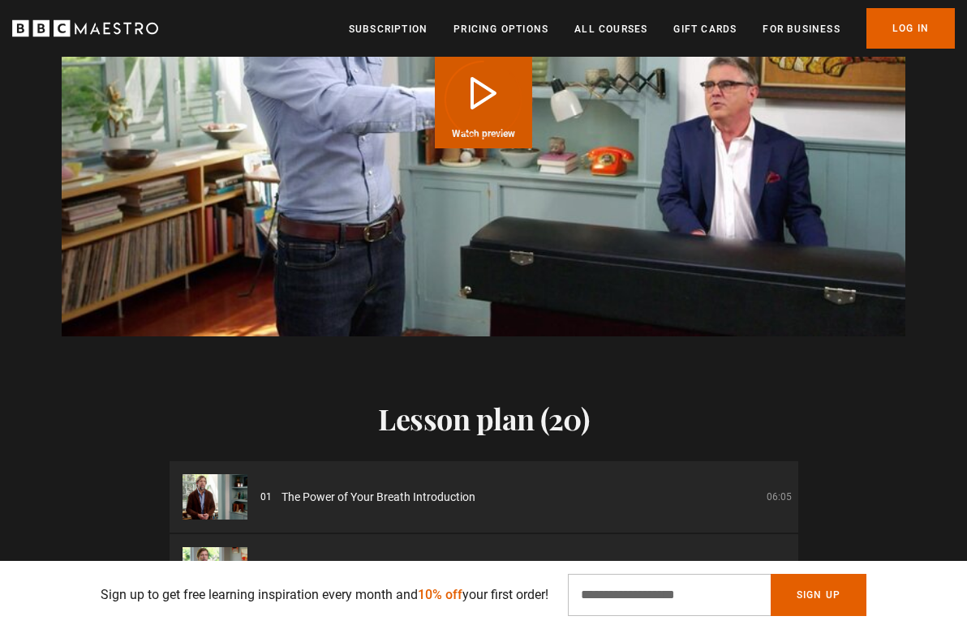
scroll to position [0, 187]
click at [483, 93] on div "Video Player is loading." at bounding box center [483, 99] width 81 height 81
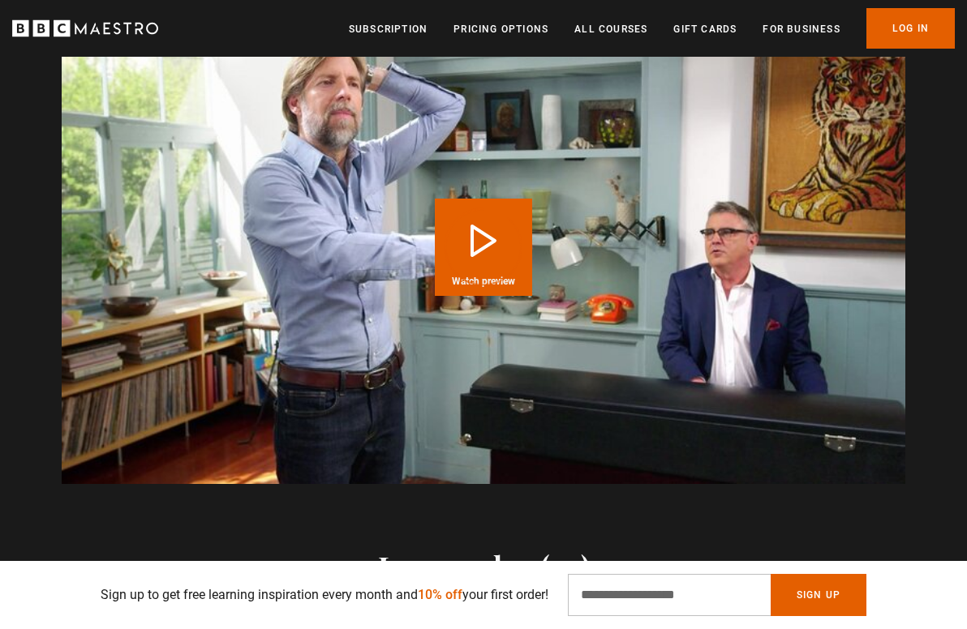
scroll to position [0, 373]
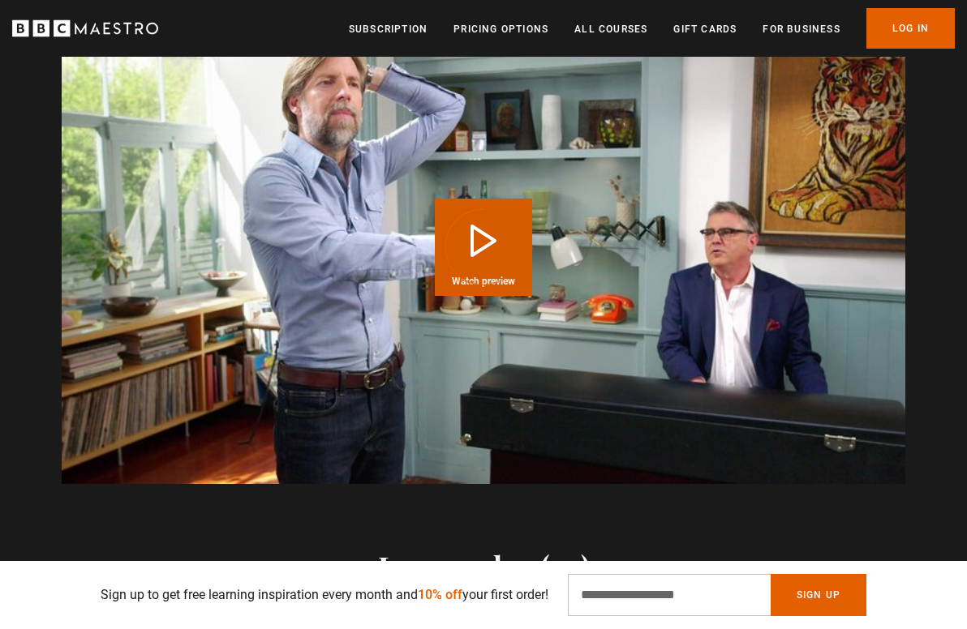
click at [478, 239] on div "Video Player is loading." at bounding box center [483, 247] width 81 height 81
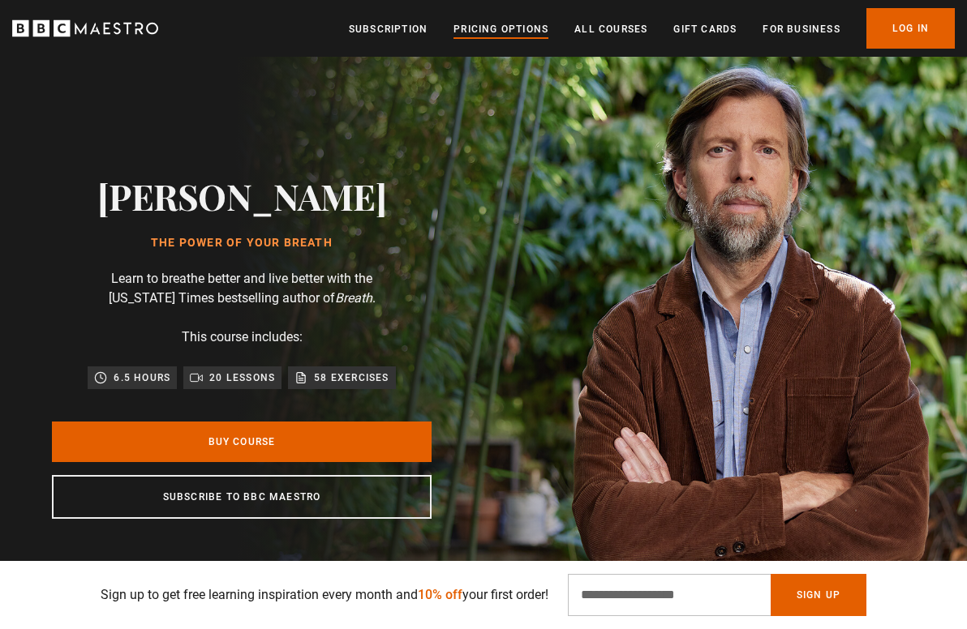
scroll to position [0, 0]
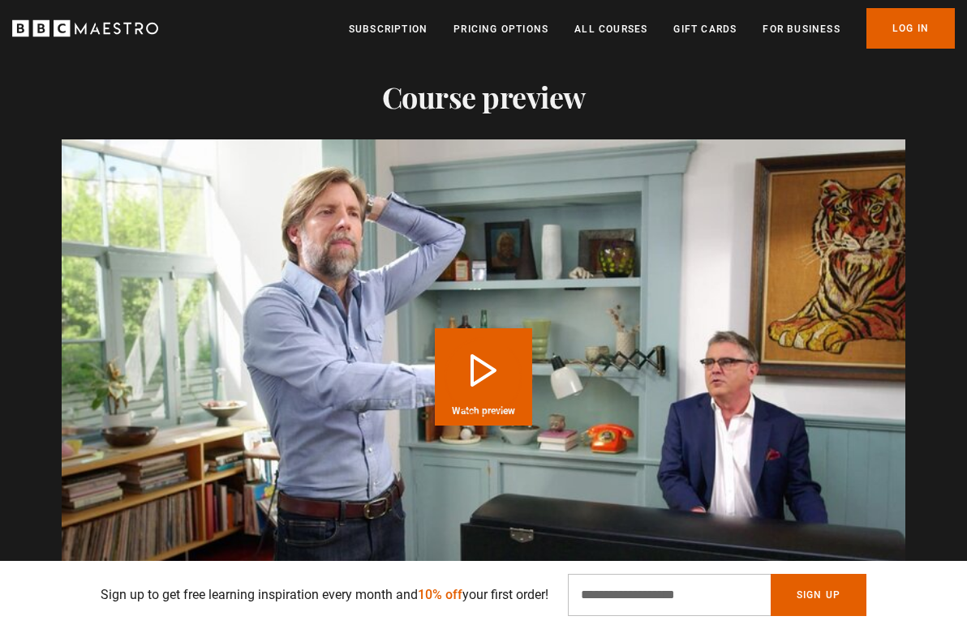
scroll to position [1578, 0]
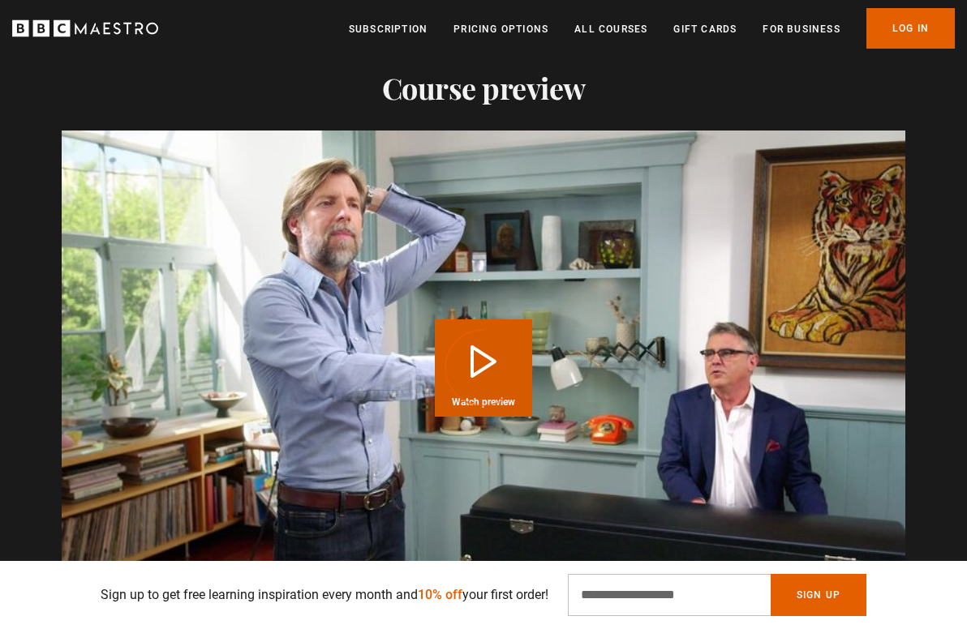
click at [479, 363] on div "Video Player is loading." at bounding box center [483, 368] width 81 height 81
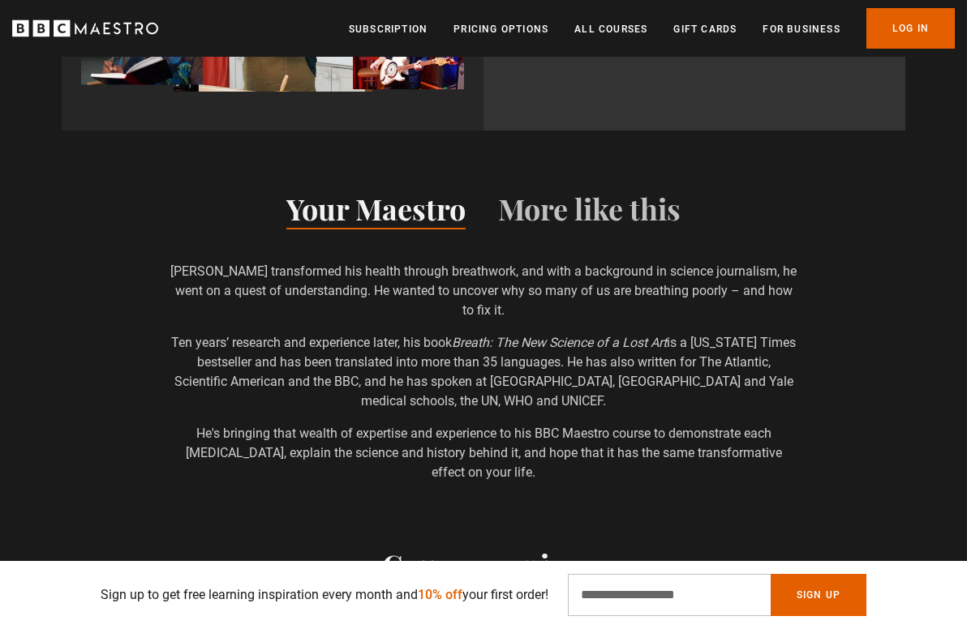
scroll to position [520, 0]
